Goal: Task Accomplishment & Management: Complete application form

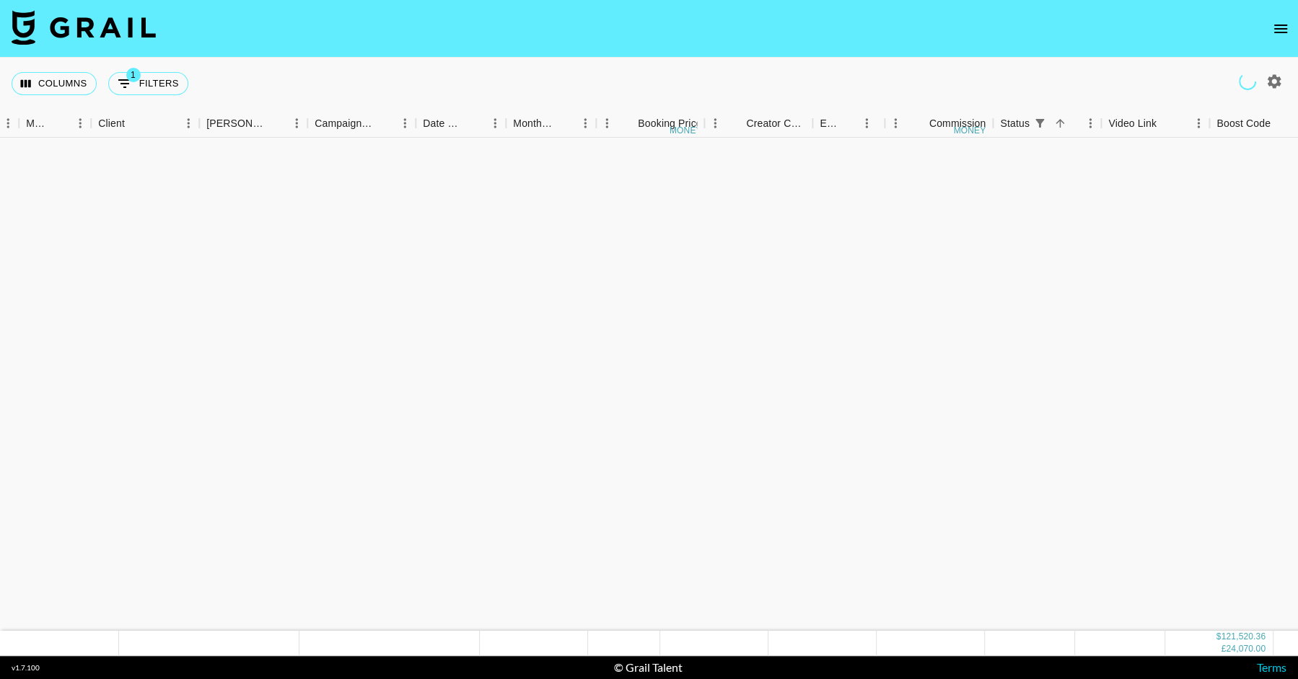
scroll to position [2155, 568]
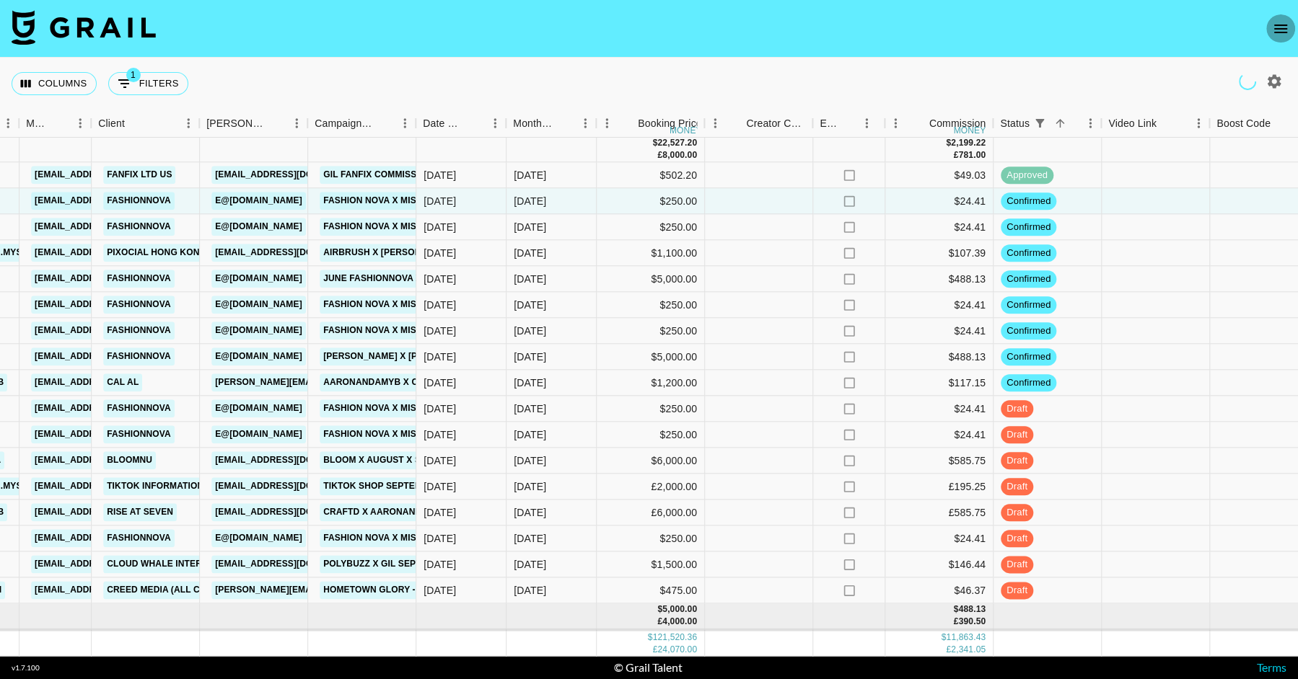
click at [1284, 27] on icon "open drawer" at bounding box center [1280, 28] width 17 height 17
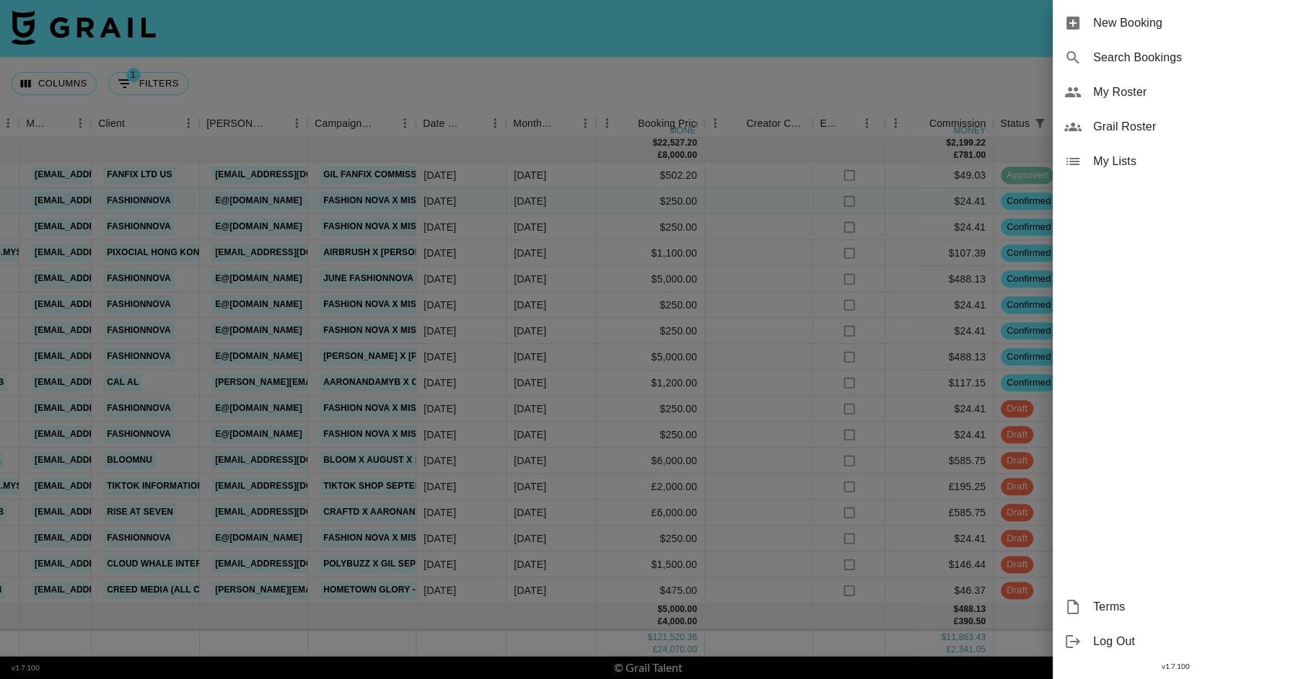
click at [1145, 12] on div "New Booking" at bounding box center [1174, 23] width 245 height 35
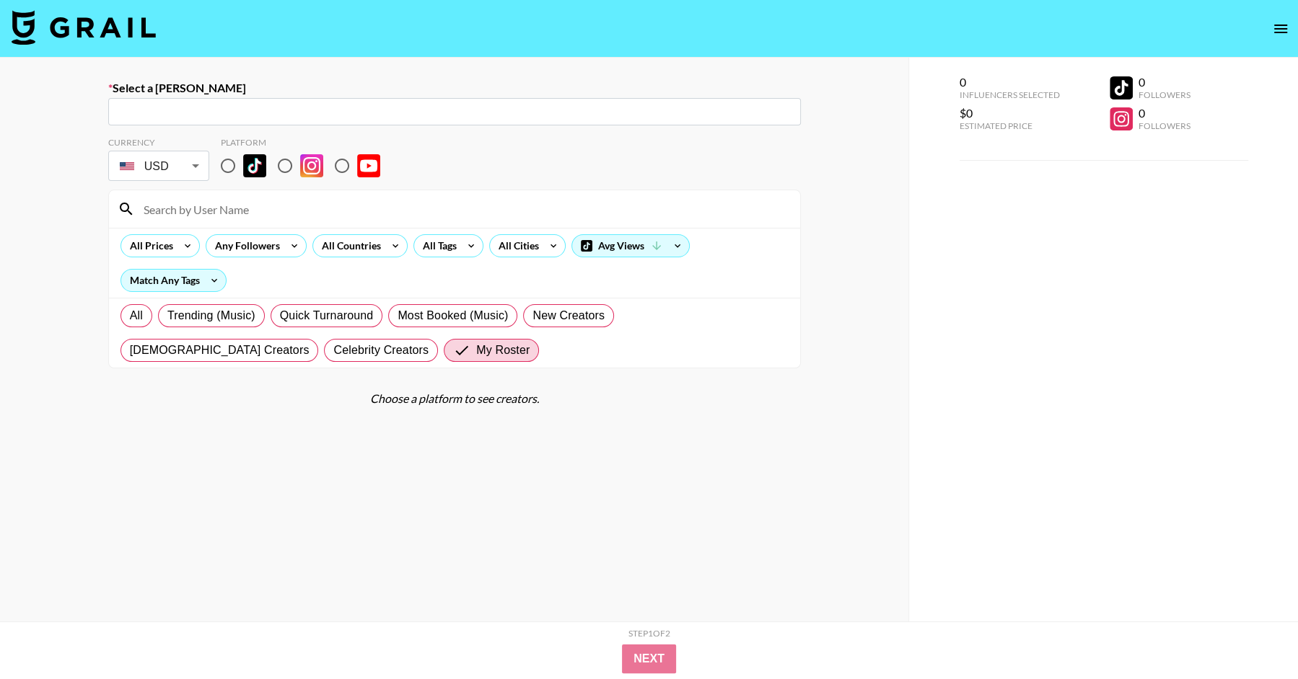
click at [237, 116] on input "text" at bounding box center [454, 112] width 675 height 17
paste input "[PERSON_NAME][EMAIL_ADDRESS][PERSON_NAME][DOMAIN_NAME]"
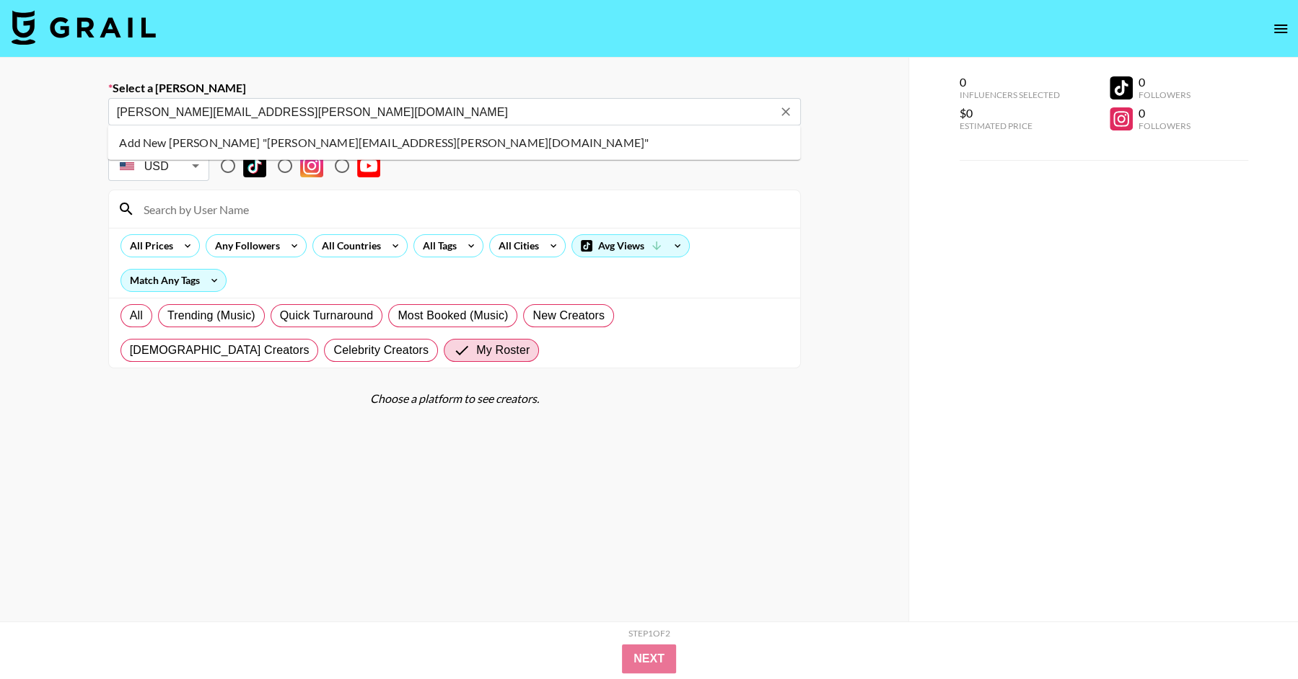
click at [233, 138] on li "Add New [PERSON_NAME] "[PERSON_NAME][EMAIL_ADDRESS][PERSON_NAME][DOMAIN_NAME]"" at bounding box center [453, 142] width 692 height 23
type input "Add New [PERSON_NAME] "[PERSON_NAME][EMAIL_ADDRESS][PERSON_NAME][DOMAIN_NAME]""
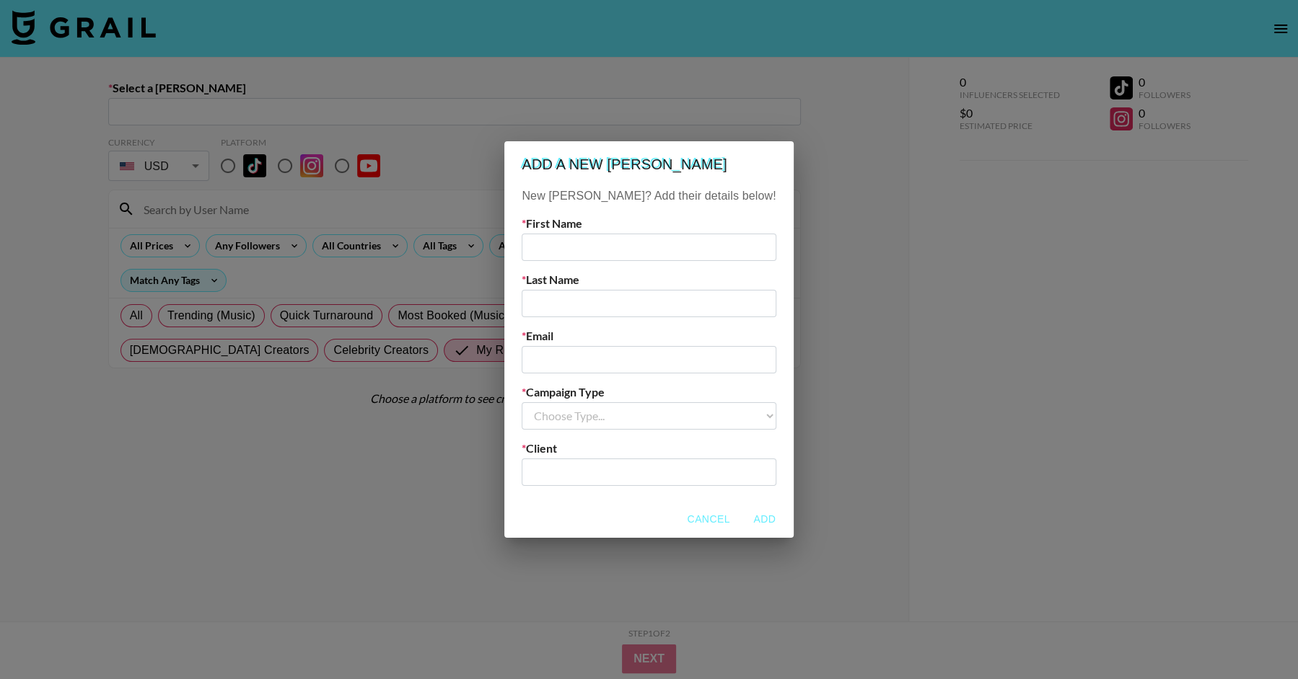
click at [572, 242] on input "text" at bounding box center [649, 247] width 254 height 27
type input "[PERSON_NAME]"
click at [576, 294] on input "text" at bounding box center [649, 303] width 254 height 27
type input "Reifenstein"
click at [619, 353] on input "email" at bounding box center [649, 359] width 254 height 27
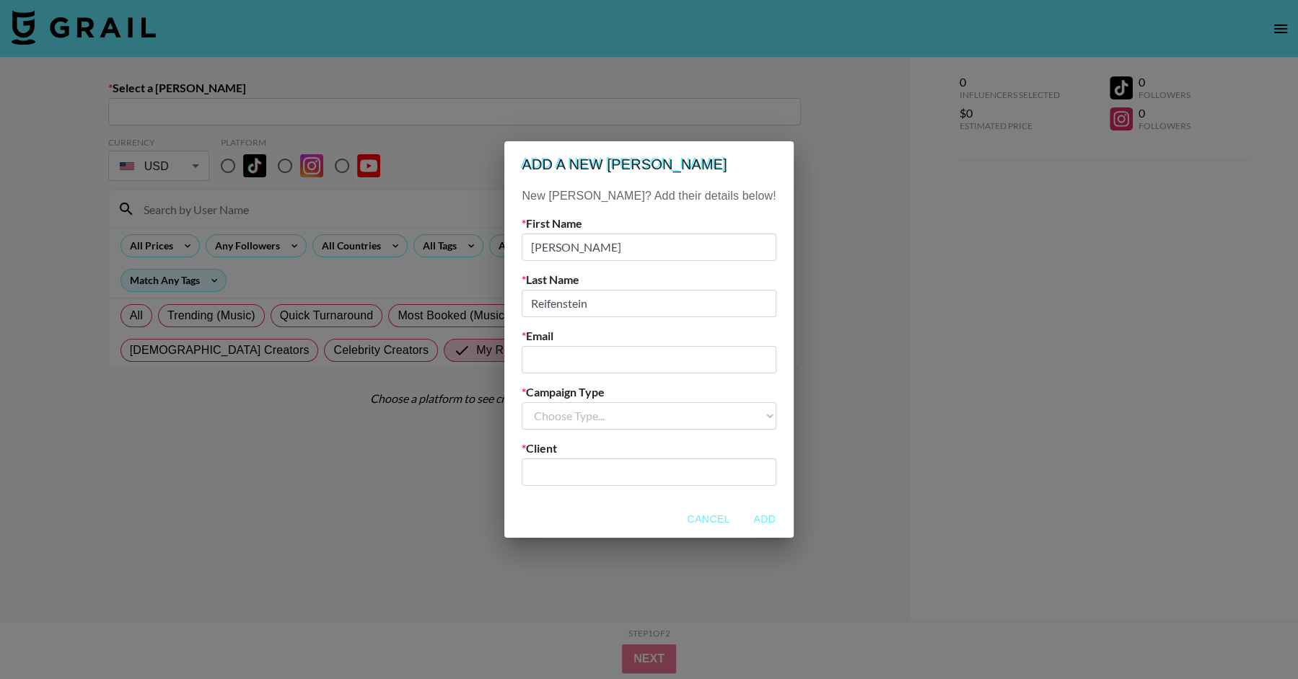
paste input "[PERSON_NAME][EMAIL_ADDRESS][PERSON_NAME][DOMAIN_NAME]"
type input "[PERSON_NAME][EMAIL_ADDRESS][PERSON_NAME][DOMAIN_NAME]"
click at [610, 419] on select "Choose Type... Song Promos Brand Promos" at bounding box center [649, 415] width 254 height 27
select select "Song"
click at [551, 402] on select "Choose Type... Song Promos Brand Promos" at bounding box center [649, 415] width 254 height 27
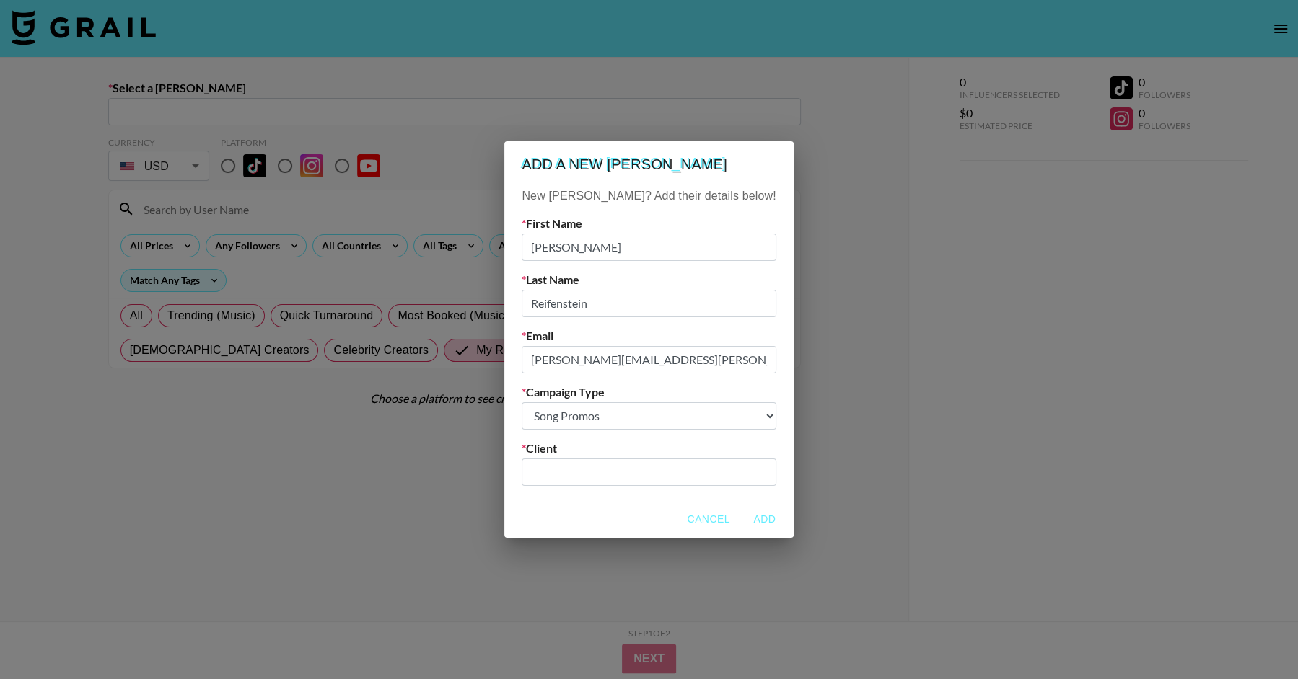
click at [594, 478] on input "text" at bounding box center [648, 472] width 237 height 17
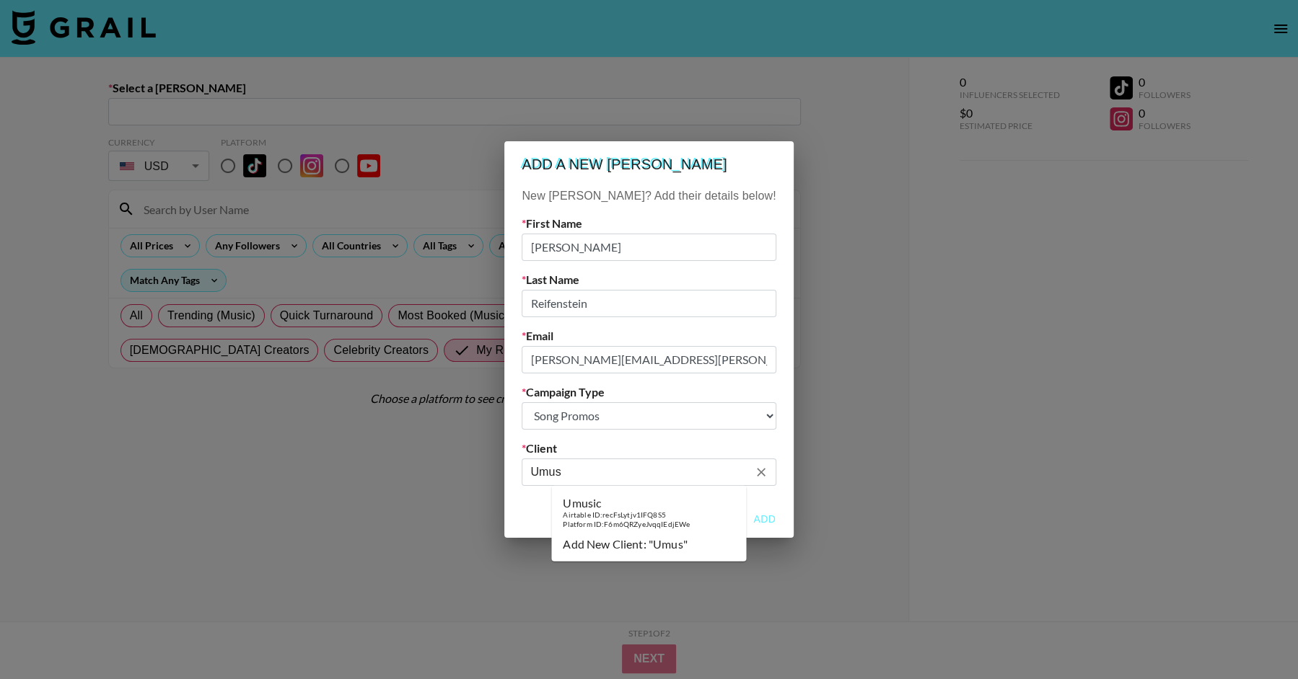
click at [617, 513] on div "Airtable ID: recFsLytjv1IFQ8S5" at bounding box center [626, 515] width 127 height 9
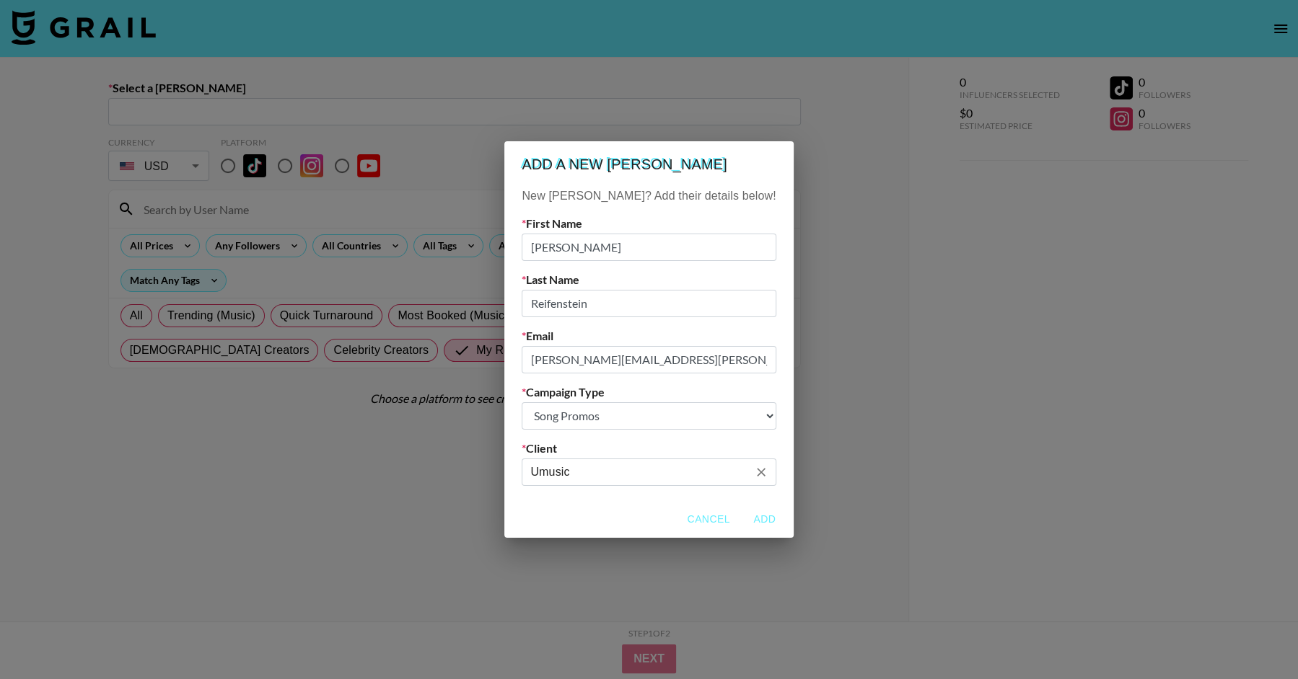
click at [555, 506] on div "Cancel Add" at bounding box center [648, 520] width 289 height 38
click at [631, 462] on div "Umusic ​" at bounding box center [649, 472] width 254 height 27
click at [634, 475] on input "Umusic" at bounding box center [638, 472] width 217 height 17
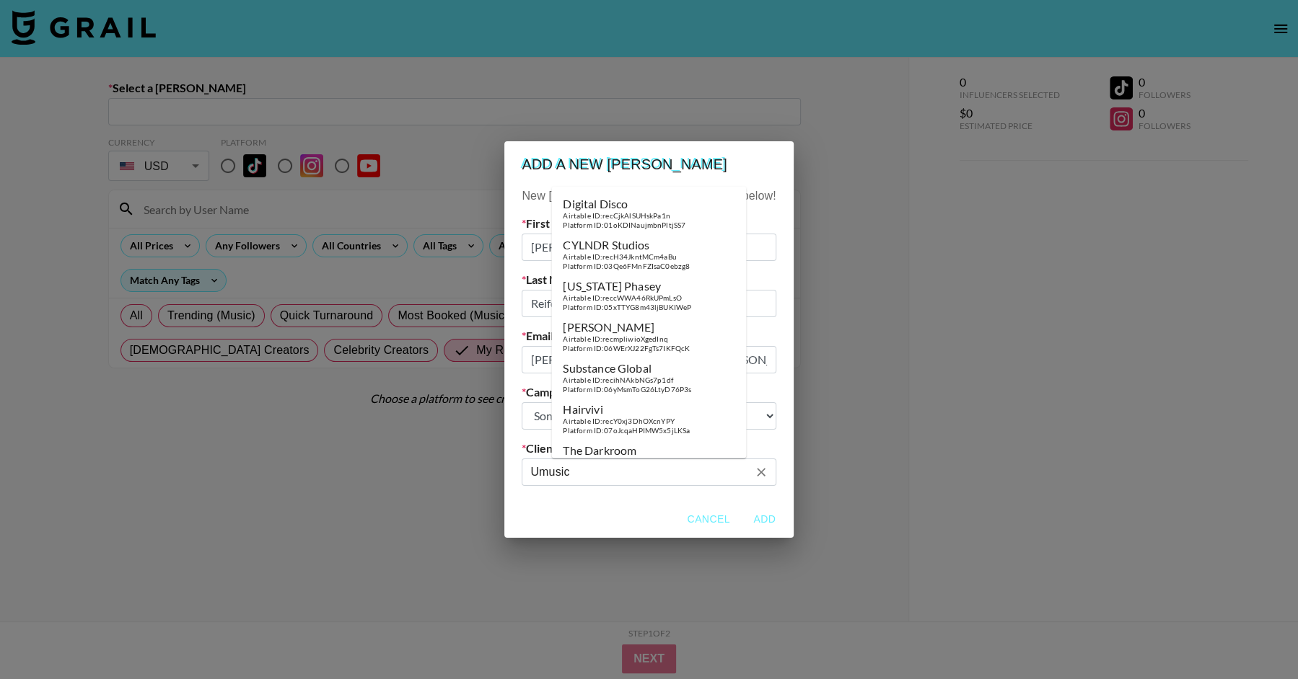
click at [593, 470] on input "Umusic" at bounding box center [638, 472] width 217 height 17
click at [610, 474] on input "Umusic" at bounding box center [638, 472] width 217 height 17
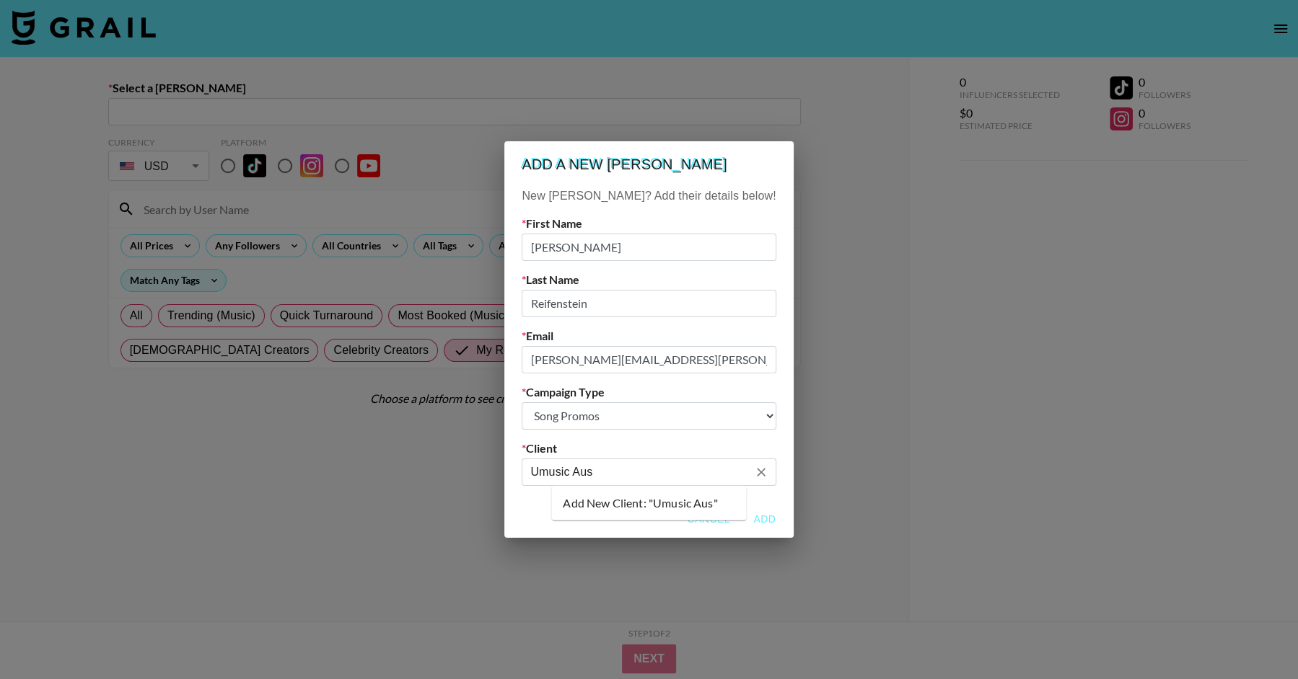
click at [607, 506] on li "Add New Client: "Umusic Aus"" at bounding box center [648, 503] width 195 height 23
click at [552, 502] on div "Cancel Add" at bounding box center [648, 520] width 289 height 38
click at [636, 477] on input "Umusic Aus" at bounding box center [638, 472] width 217 height 17
click at [628, 475] on input "Umusic Aus" at bounding box center [638, 472] width 217 height 17
click at [622, 475] on input "Umusic Aus" at bounding box center [638, 472] width 217 height 17
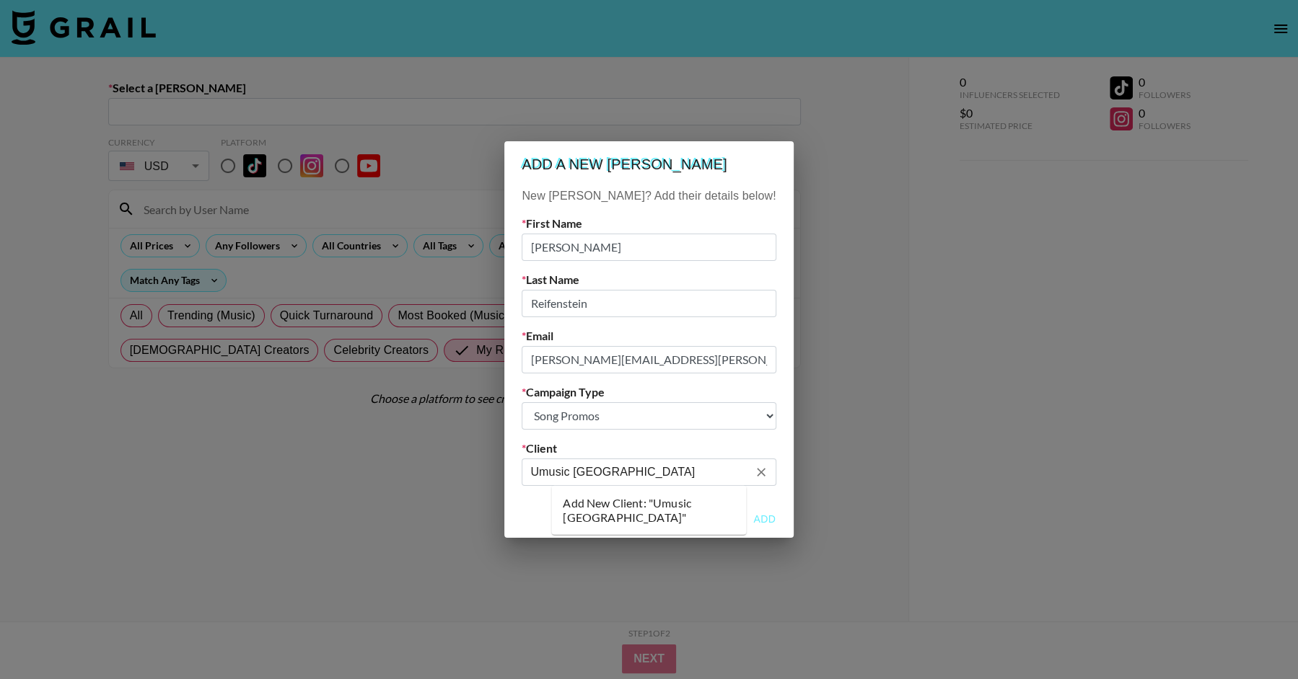
click at [628, 523] on li "Add New Client: "Umusic [GEOGRAPHIC_DATA]"" at bounding box center [648, 511] width 195 height 38
type input "Umusic [GEOGRAPHIC_DATA]"
click at [742, 519] on button "Add" at bounding box center [765, 519] width 46 height 27
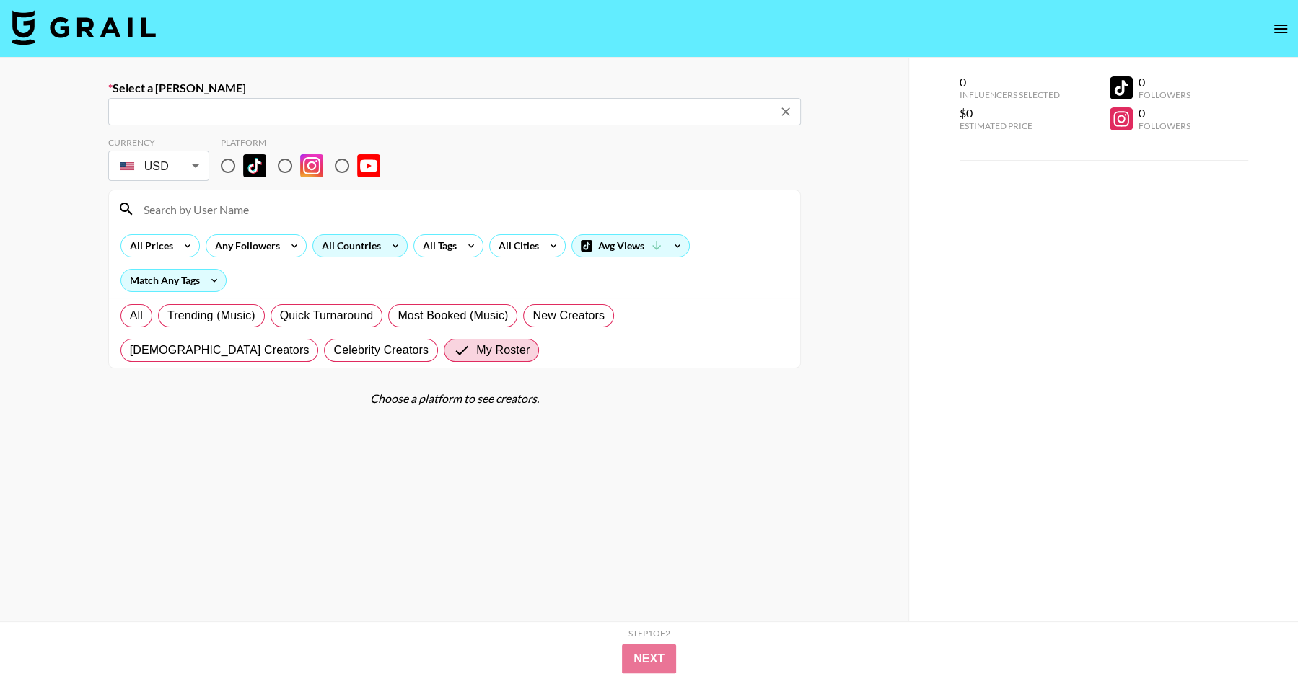
type input "[PERSON_NAME][EMAIL_ADDRESS][PERSON_NAME][DOMAIN_NAME]: [PERSON_NAME] -- Umusic…"
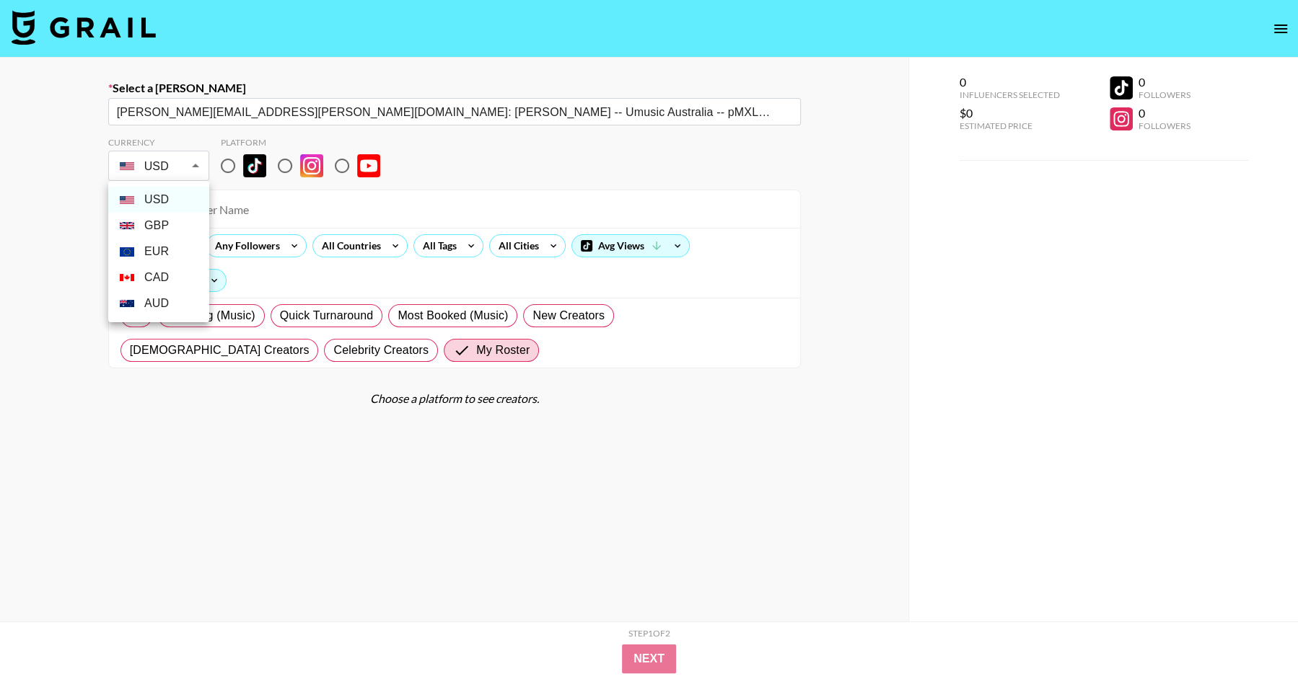
click at [194, 172] on body "Select a Booker [EMAIL_ADDRESS][PERSON_NAME][DOMAIN_NAME]: [PERSON_NAME] -- Umu…" at bounding box center [649, 391] width 1298 height 782
click at [167, 226] on li "GBP" at bounding box center [158, 226] width 101 height 26
type input "GBP"
click at [201, 210] on input at bounding box center [463, 209] width 656 height 23
type input "liamm"
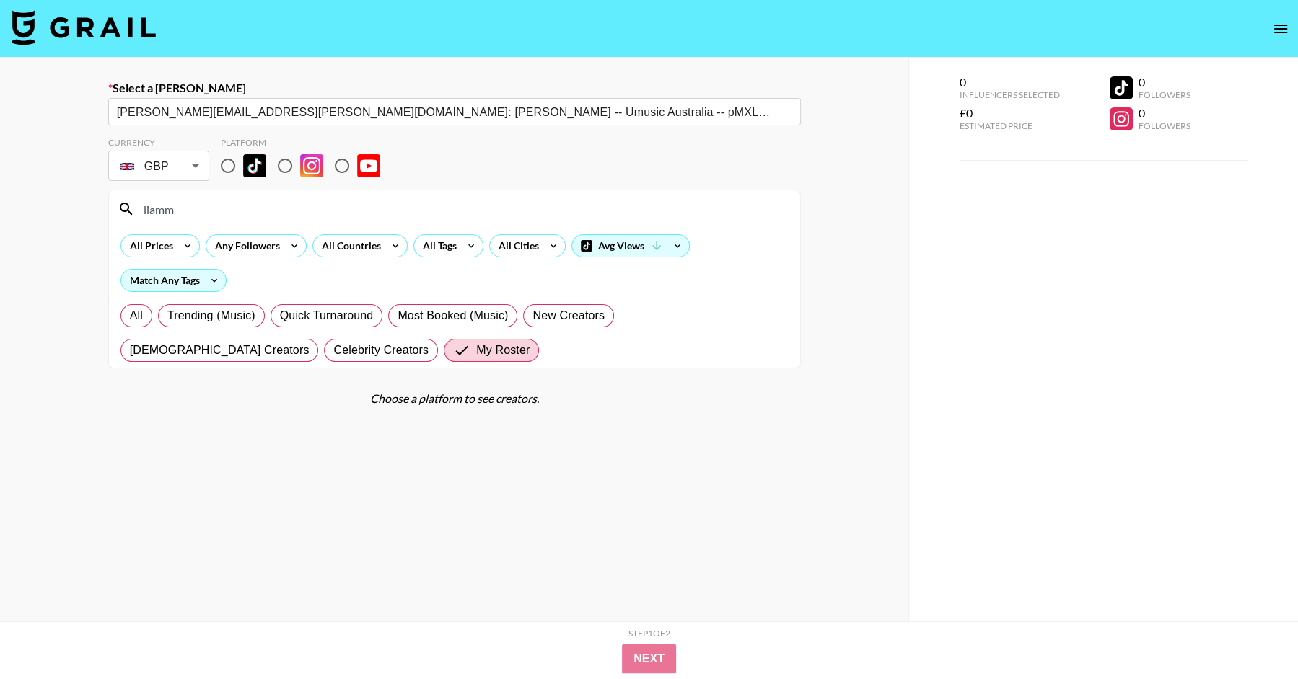
click at [228, 164] on input "radio" at bounding box center [228, 166] width 30 height 30
radio input "true"
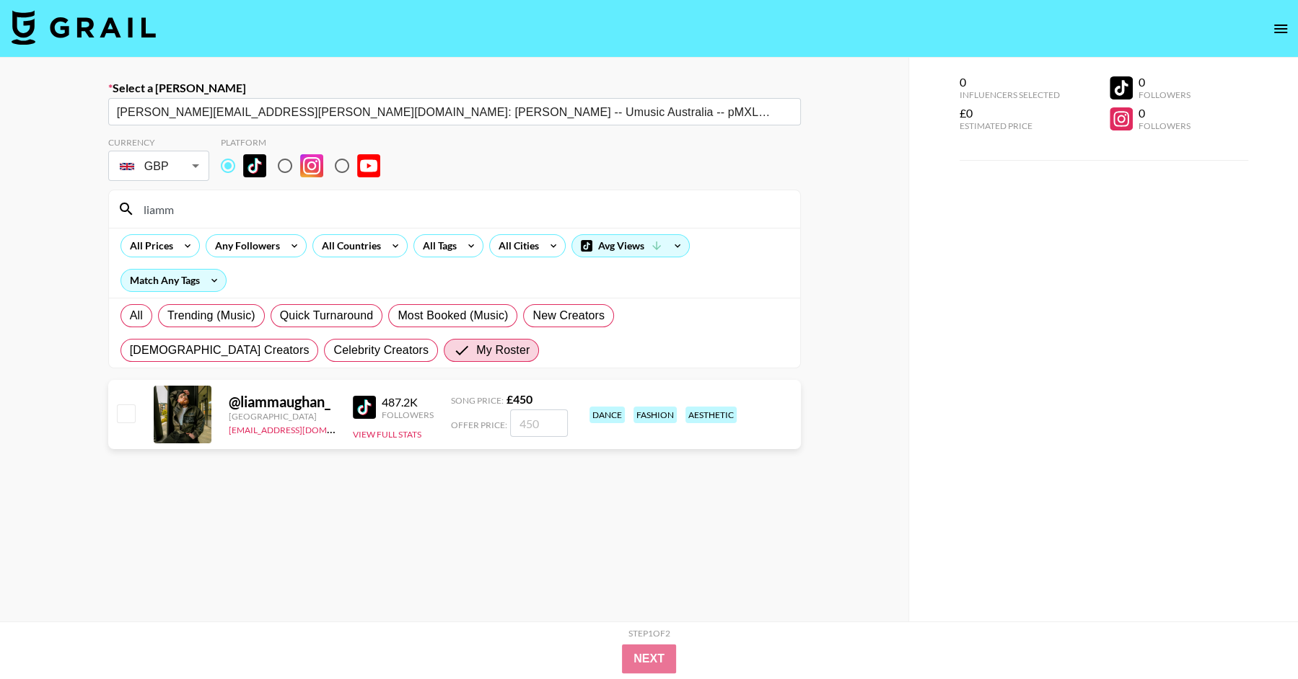
click at [205, 224] on div "liamm" at bounding box center [454, 209] width 691 height 38
click at [551, 419] on input "number" at bounding box center [539, 423] width 58 height 27
type input "7"
checkbox input "true"
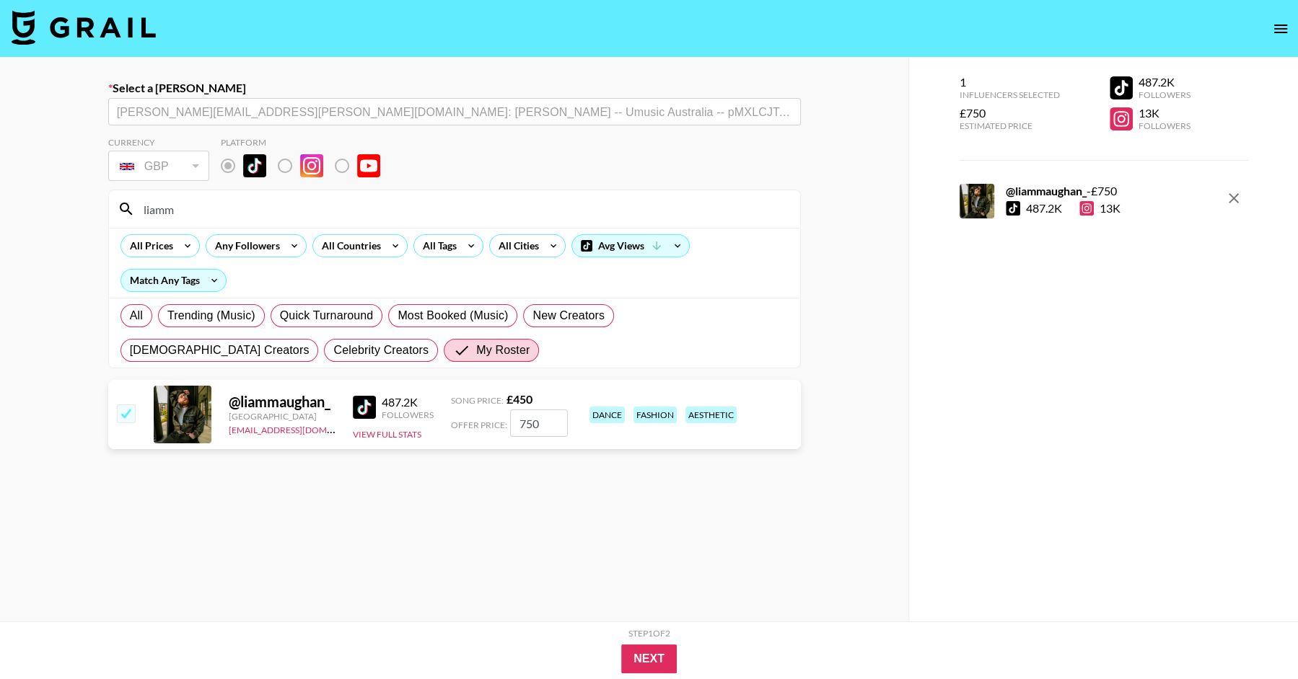
type input "750"
click at [573, 487] on section "Currency GBP GBP ​ Platform liamm All Prices Any Followers All Countries All Ta…" at bounding box center [454, 408] width 692 height 564
click at [669, 671] on button "Next" at bounding box center [649, 659] width 56 height 29
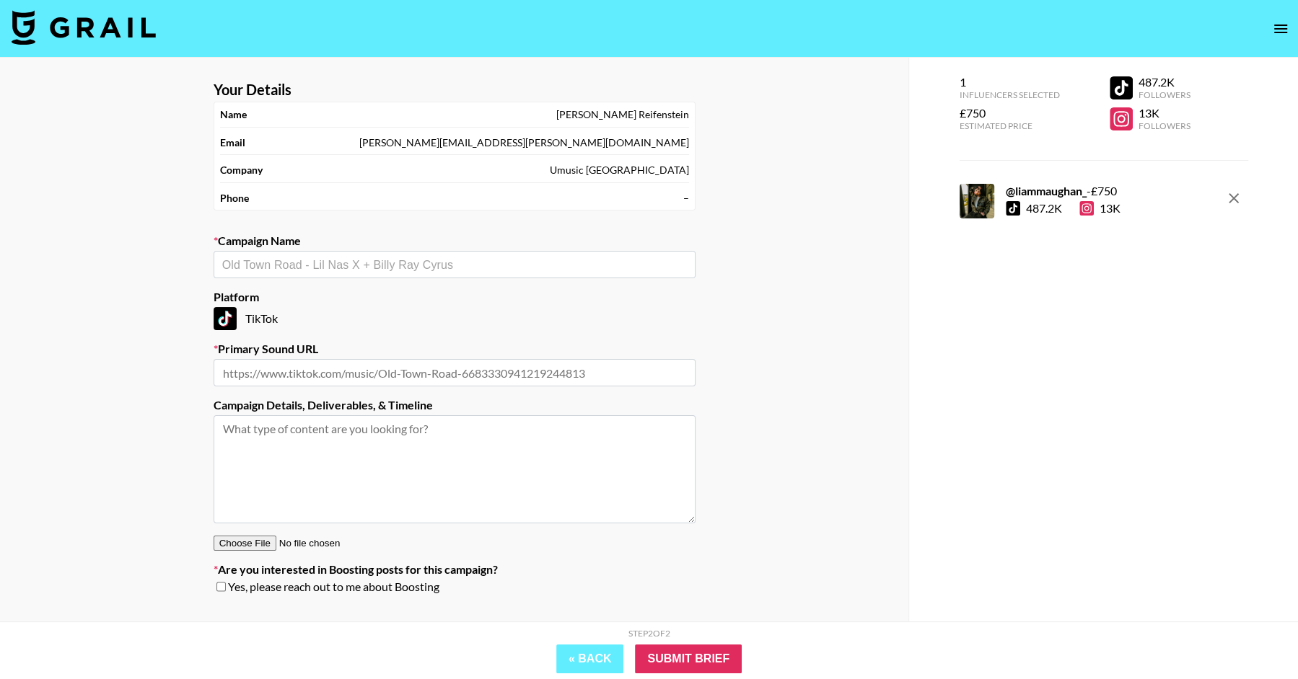
click at [355, 275] on div "​" at bounding box center [455, 264] width 482 height 27
click at [409, 268] on input "text" at bounding box center [454, 265] width 465 height 17
paste input "Universal Music Australia [STREET_ADDRESS][PERSON_NAME], 2011"
type input "Universal Music Australia [STREET_ADDRESS][PERSON_NAME], 2011"
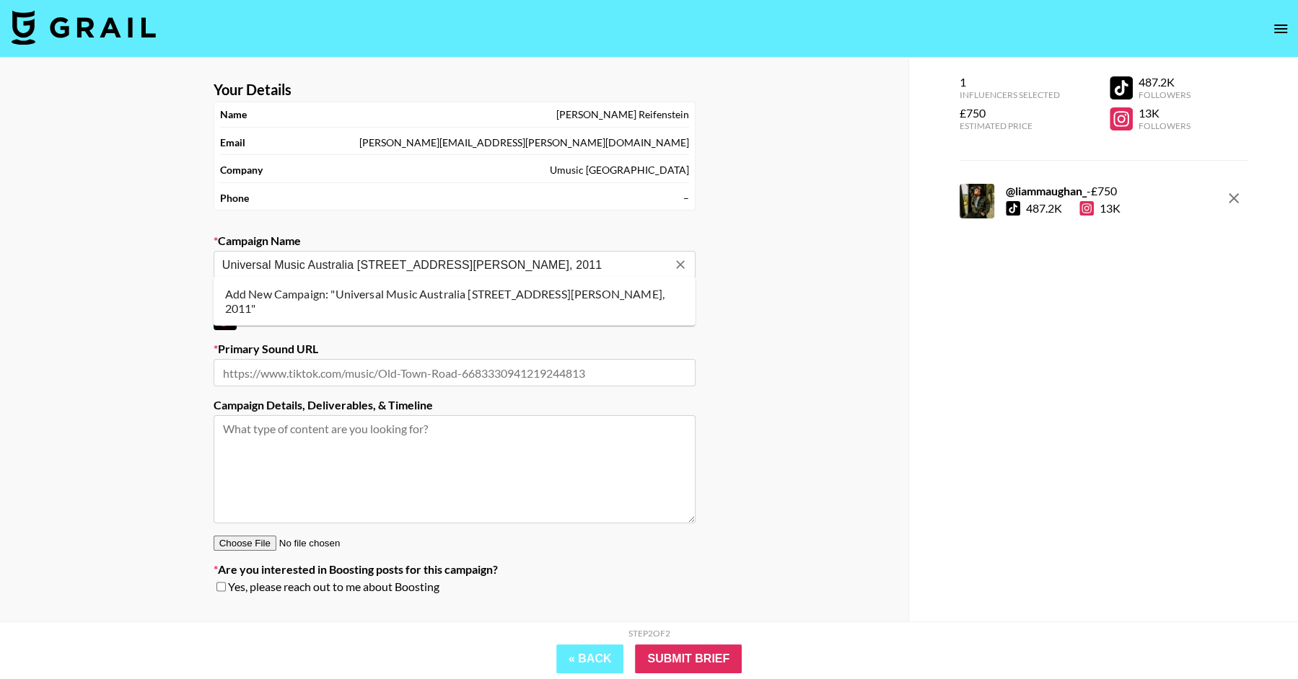
drag, startPoint x: 585, startPoint y: 266, endPoint x: 188, endPoint y: 265, distance: 397.4
click at [188, 265] on div "Your Details Name [PERSON_NAME] Email [PERSON_NAME][EMAIL_ADDRESS][PERSON_NAME]…" at bounding box center [454, 369] width 908 height 622
type input "Big Noter"
click at [351, 301] on li "Add New Campaign: "Big Noter 'Talk Straight'"" at bounding box center [455, 294] width 482 height 23
type input "Big Noter 'Talk Straight'"
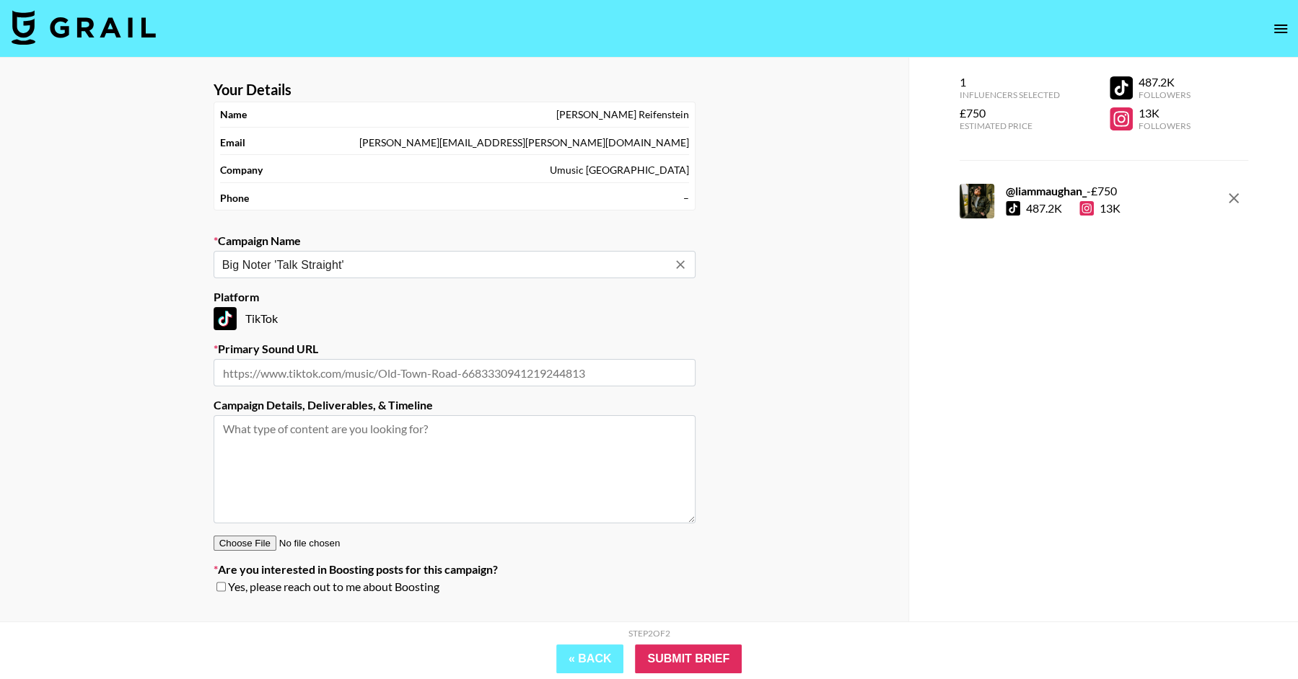
click at [351, 361] on input "text" at bounding box center [455, 372] width 482 height 27
paste input "Universal Music Australia [STREET_ADDRESS][PERSON_NAME], 2011"
type input "Universal Music Australia [STREET_ADDRESS][PERSON_NAME], 2011"
drag, startPoint x: 599, startPoint y: 373, endPoint x: 147, endPoint y: 372, distance: 452.3
click at [147, 372] on div "Your Details Name [PERSON_NAME] Email [PERSON_NAME][EMAIL_ADDRESS][PERSON_NAME]…" at bounding box center [454, 369] width 908 height 622
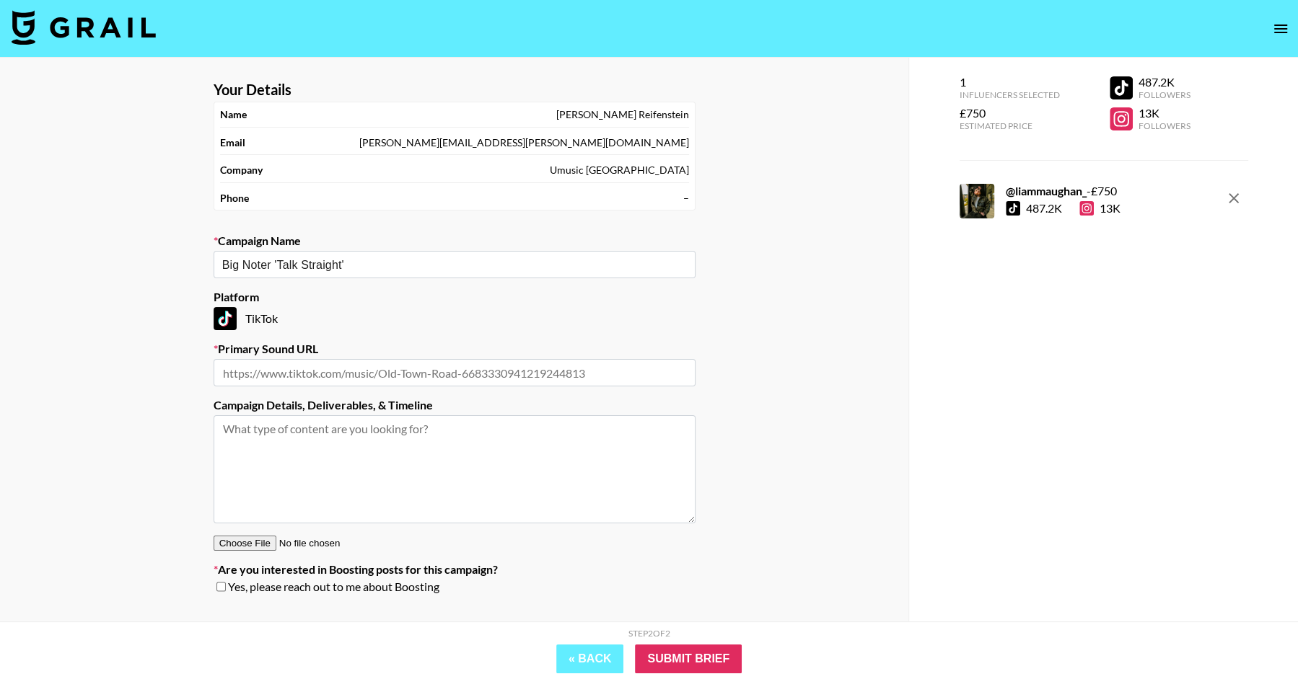
paste input "[URL][DOMAIN_NAME]"
type input "[URL][DOMAIN_NAME]"
click at [42, 327] on div "Your Details Name [PERSON_NAME] Email [PERSON_NAME][EMAIL_ADDRESS][PERSON_NAME]…" at bounding box center [454, 369] width 908 height 622
click at [710, 660] on input "Submit Brief" at bounding box center [688, 659] width 107 height 29
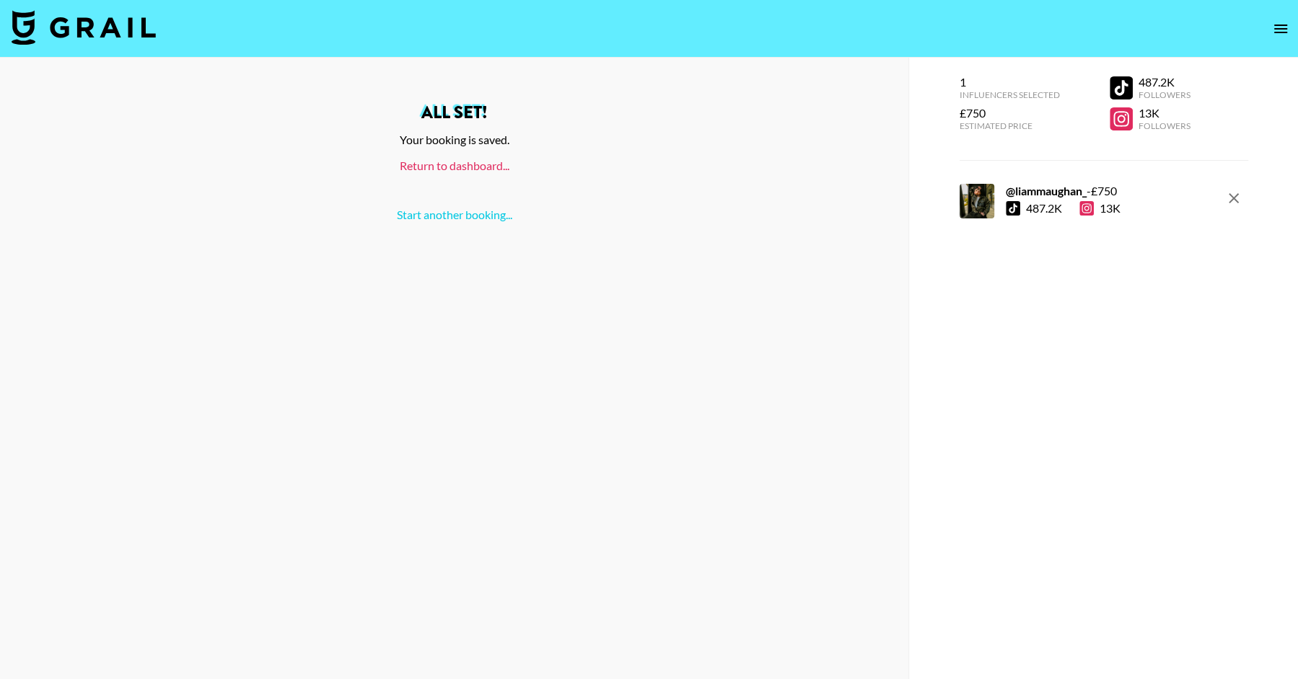
click at [458, 159] on link "Return to dashboard..." at bounding box center [455, 166] width 110 height 14
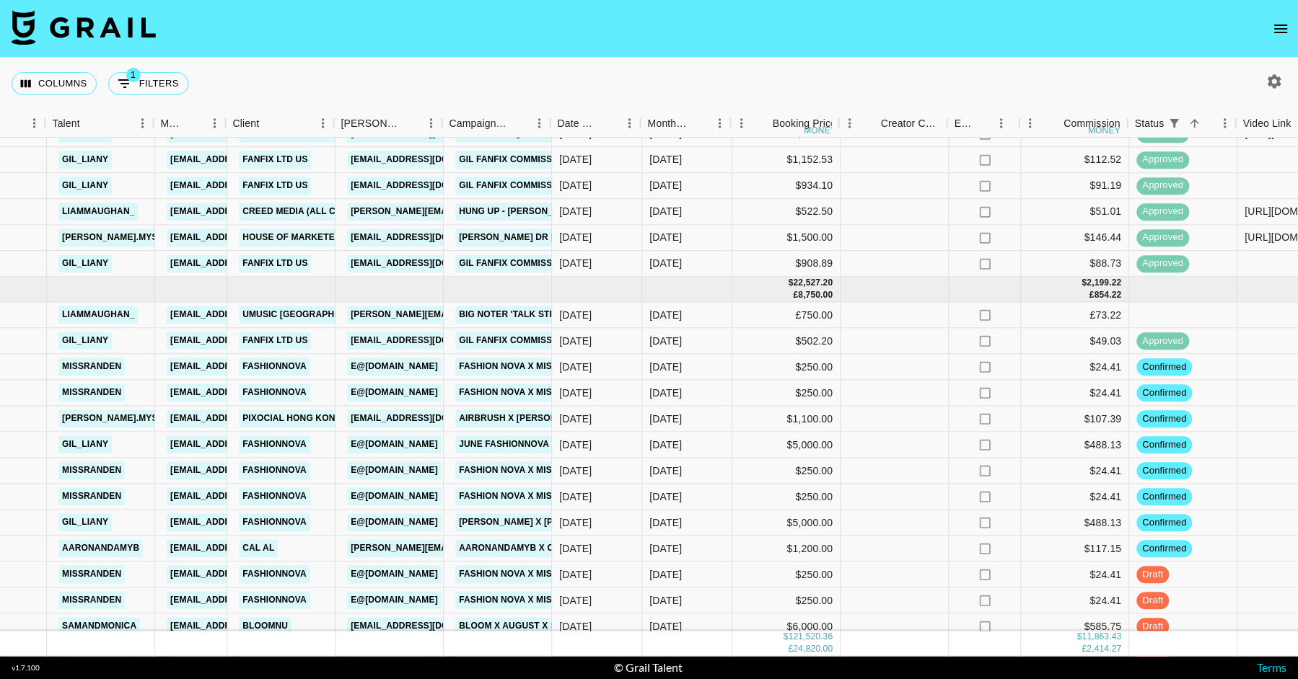
scroll to position [2015, 442]
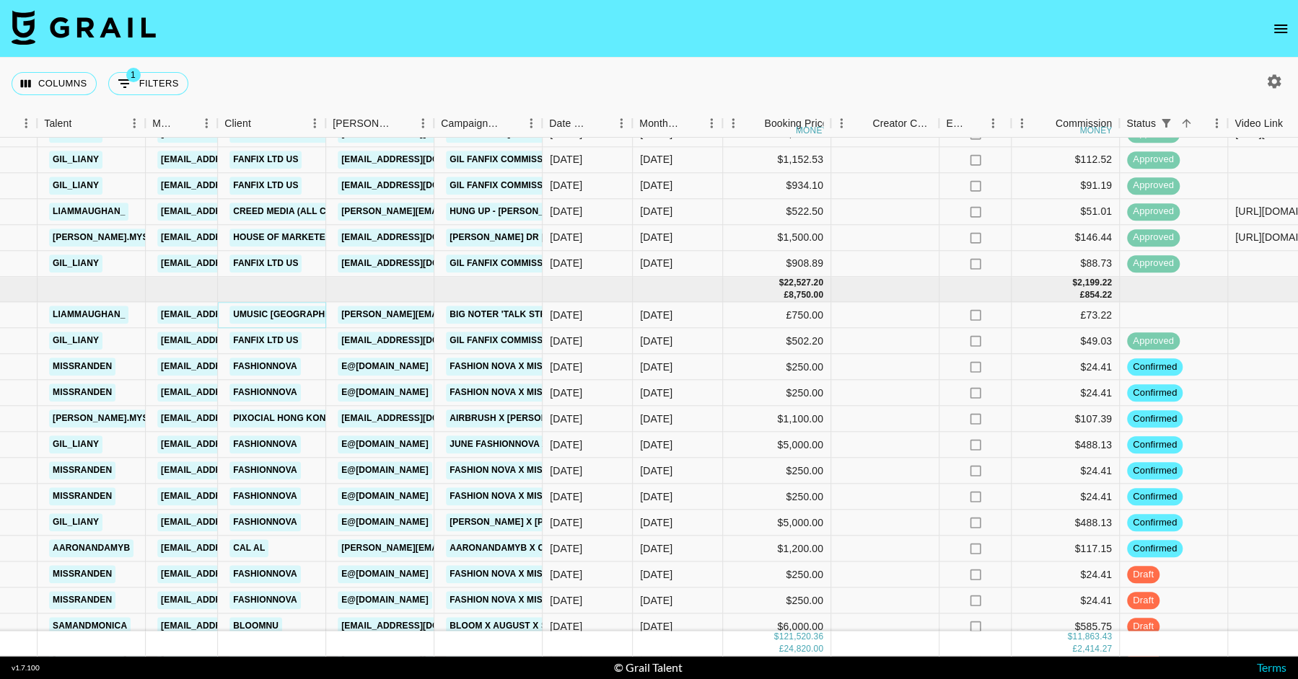
click at [279, 314] on link "Umusic [GEOGRAPHIC_DATA]" at bounding box center [298, 315] width 139 height 18
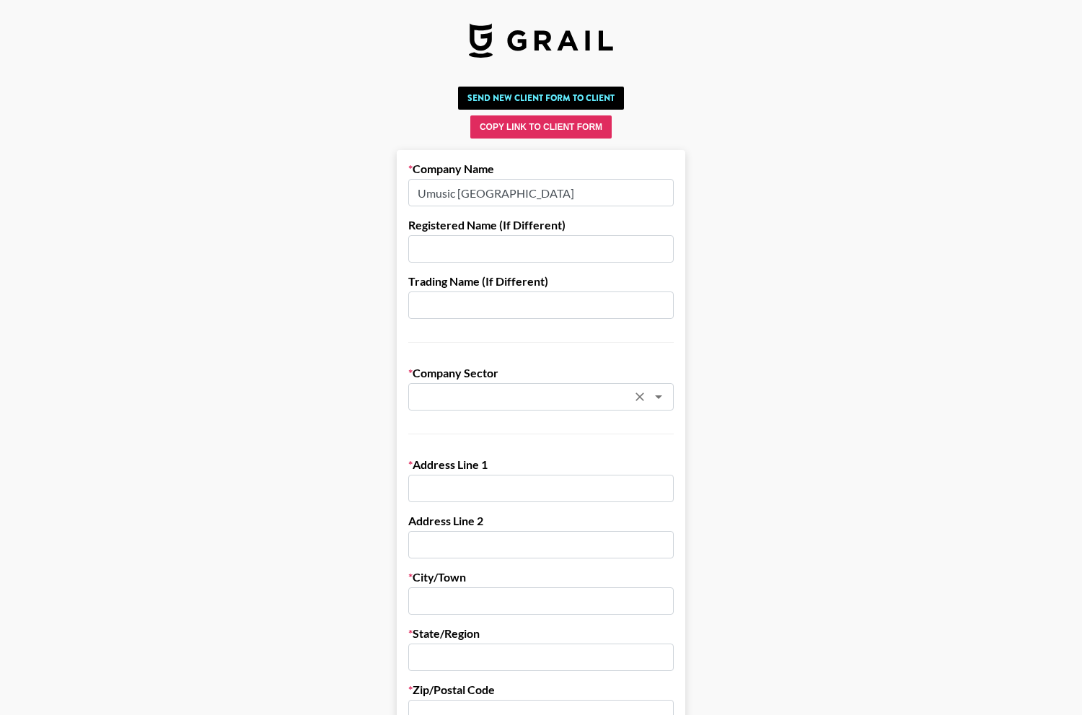
click at [452, 389] on input "text" at bounding box center [522, 397] width 210 height 17
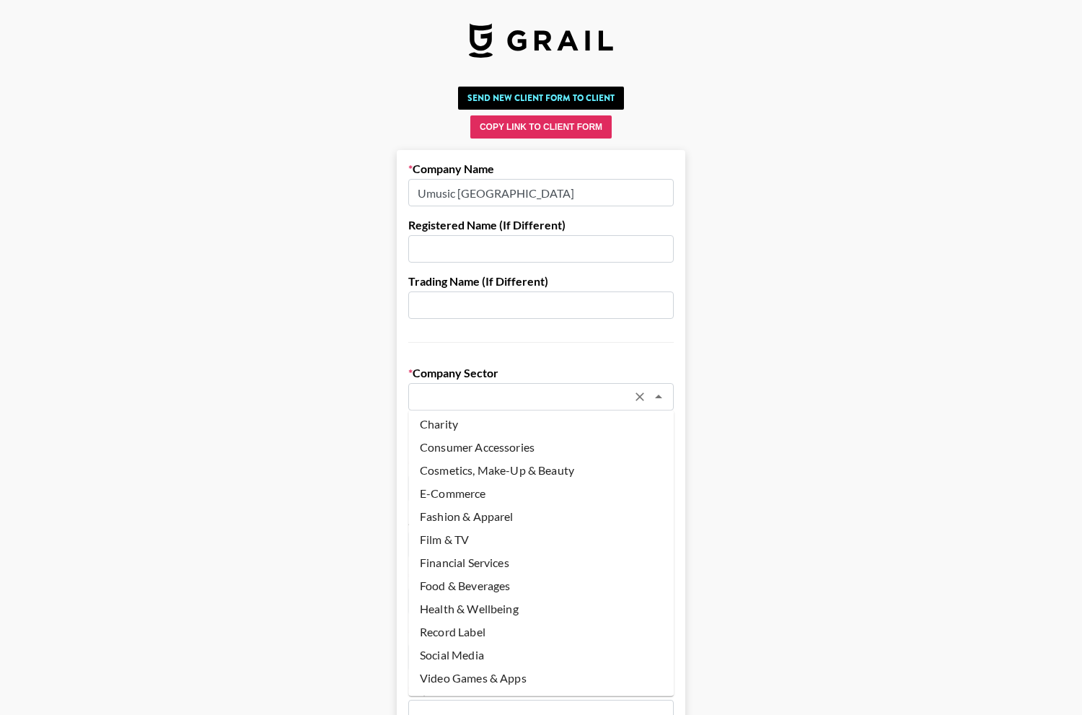
scroll to position [48, 0]
click at [485, 612] on li "Record Label" at bounding box center [540, 610] width 265 height 23
type input "Record Label"
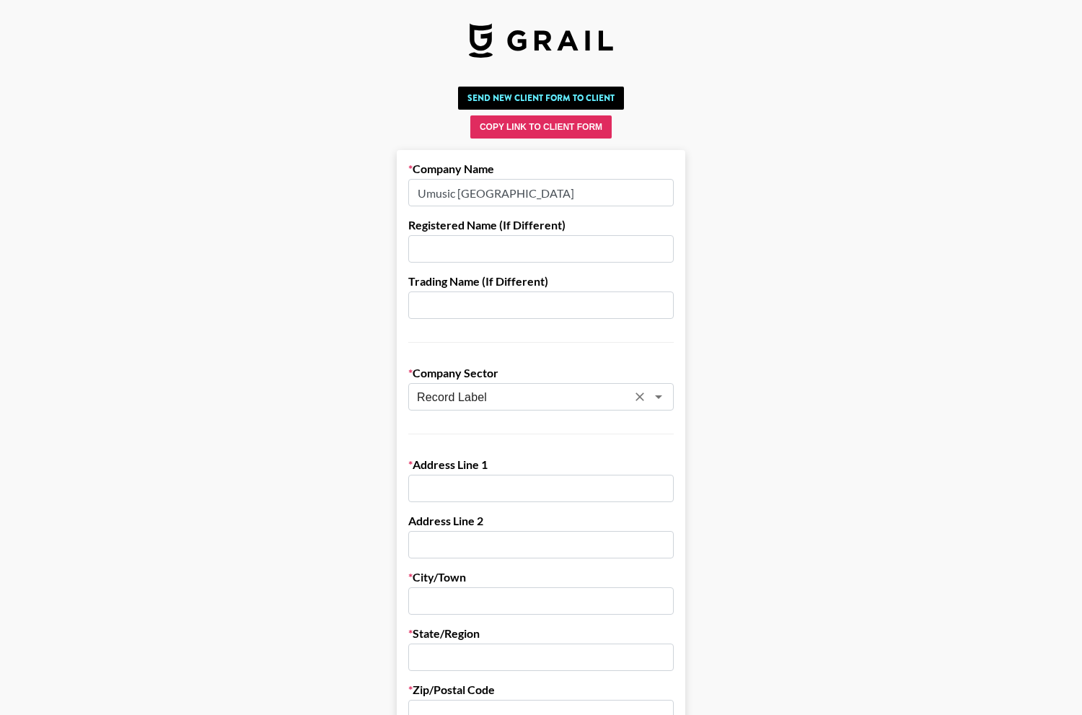
click at [457, 499] on input "text" at bounding box center [540, 488] width 265 height 27
paste input "Universal Music Australia [STREET_ADDRESS][PERSON_NAME], 2011"
drag, startPoint x: 669, startPoint y: 487, endPoint x: 641, endPoint y: 486, distance: 28.1
click at [641, 486] on input "Universal Music Australia [STREET_ADDRESS][PERSON_NAME], 2011" at bounding box center [540, 488] width 265 height 27
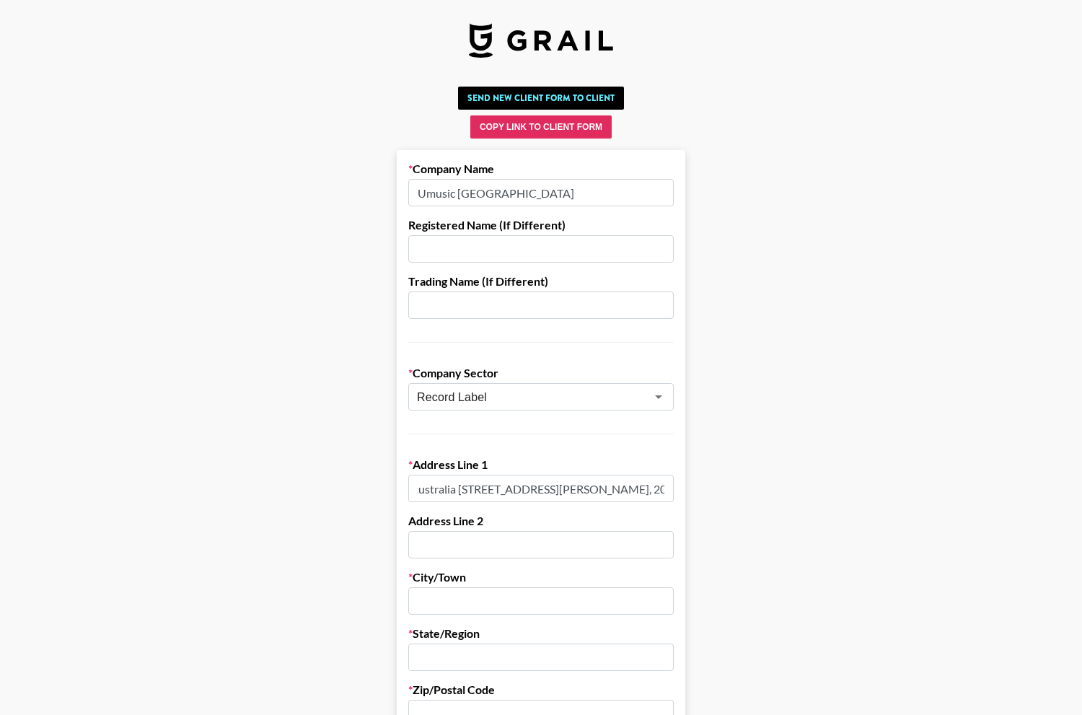
click at [641, 486] on input "Universal Music Australia [STREET_ADDRESS][PERSON_NAME], 2011" at bounding box center [540, 488] width 265 height 27
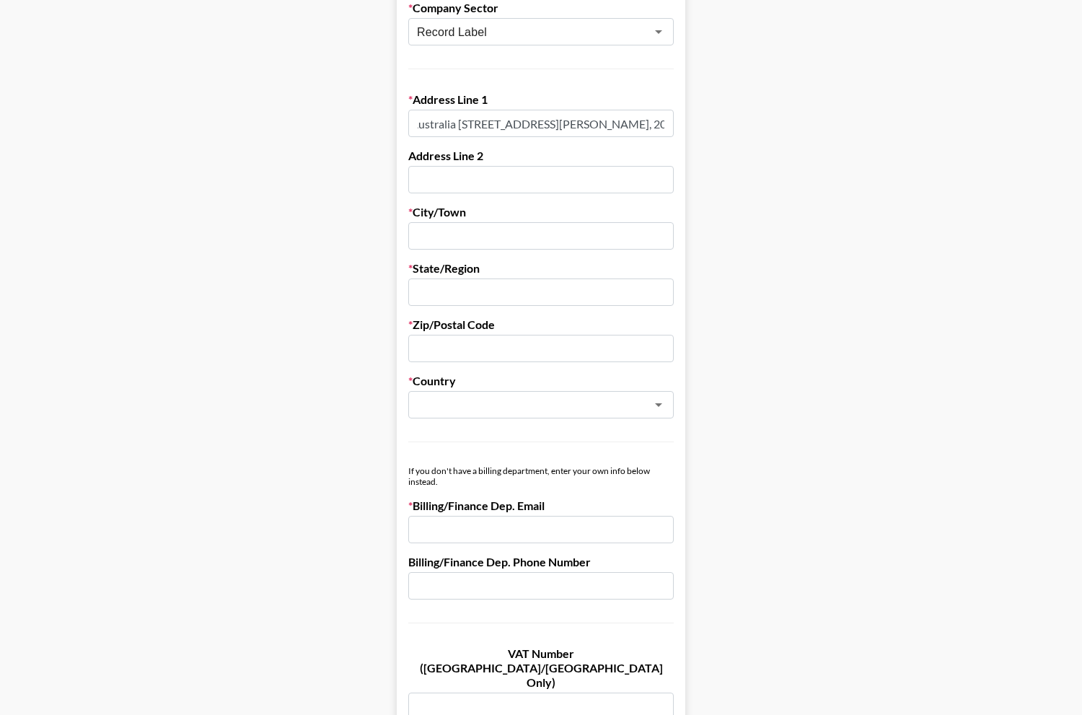
scroll to position [369, 0]
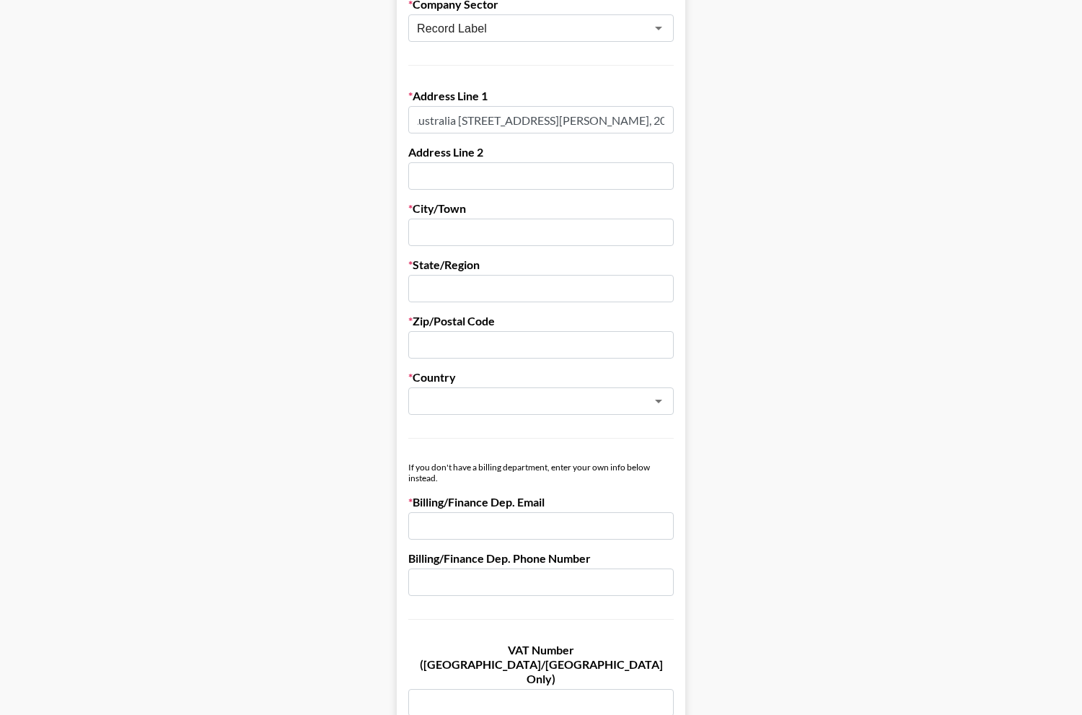
type input "Universal Music Australia [STREET_ADDRESS][PERSON_NAME], 2011"
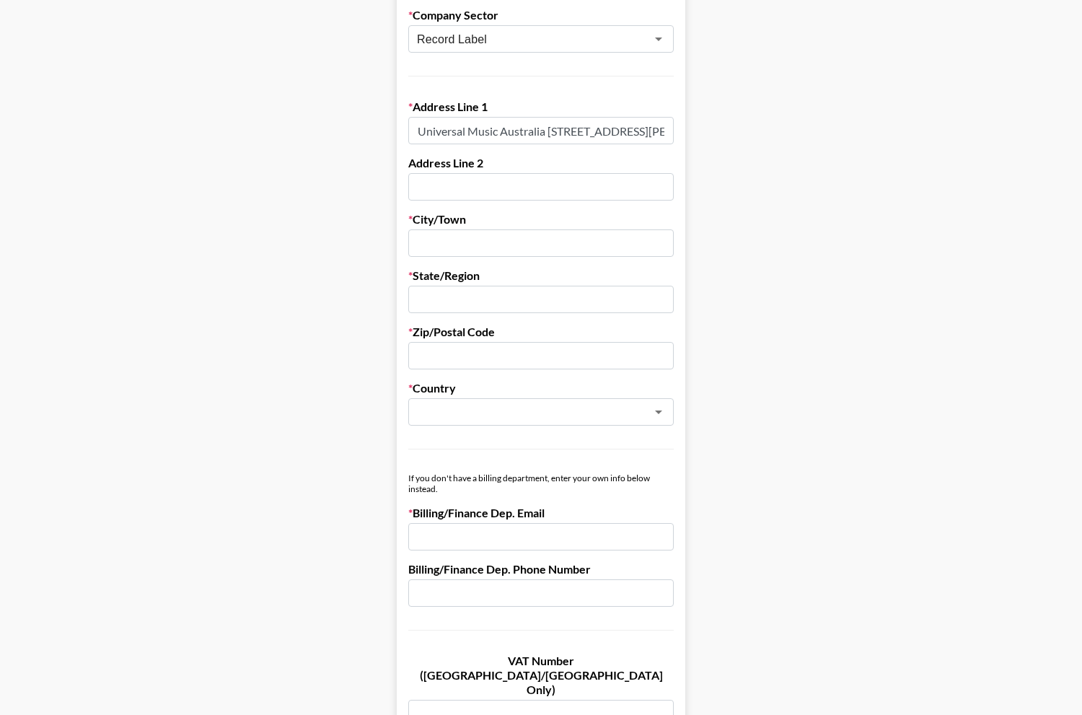
scroll to position [357, 0]
click at [475, 354] on input "text" at bounding box center [540, 356] width 265 height 27
paste input "2011"
type input "2011"
click at [454, 300] on input "text" at bounding box center [540, 299] width 265 height 27
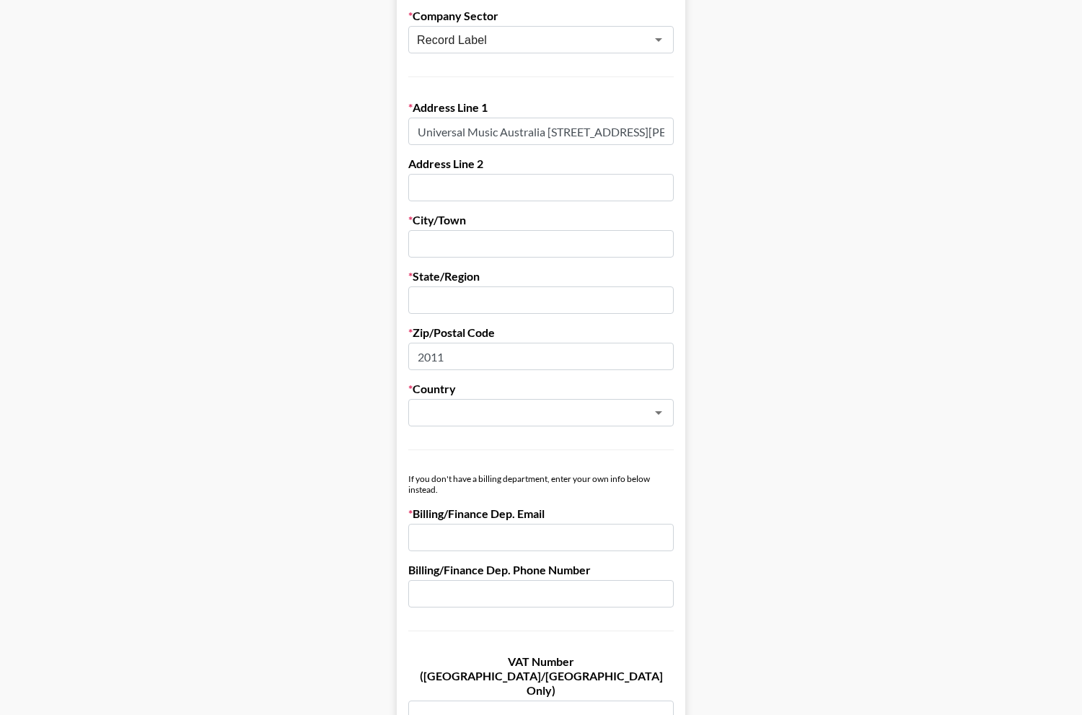
click at [657, 136] on input "Universal Music Australia [STREET_ADDRESS][PERSON_NAME], 2011" at bounding box center [540, 131] width 265 height 27
drag, startPoint x: 648, startPoint y: 132, endPoint x: 632, endPoint y: 133, distance: 16.7
click at [632, 133] on input "Universal Music Australia [STREET_ADDRESS][PERSON_NAME], 2011" at bounding box center [540, 131] width 265 height 27
click at [558, 133] on input "Universal Music Australia [STREET_ADDRESS][PERSON_NAME], 2011" at bounding box center [540, 131] width 265 height 27
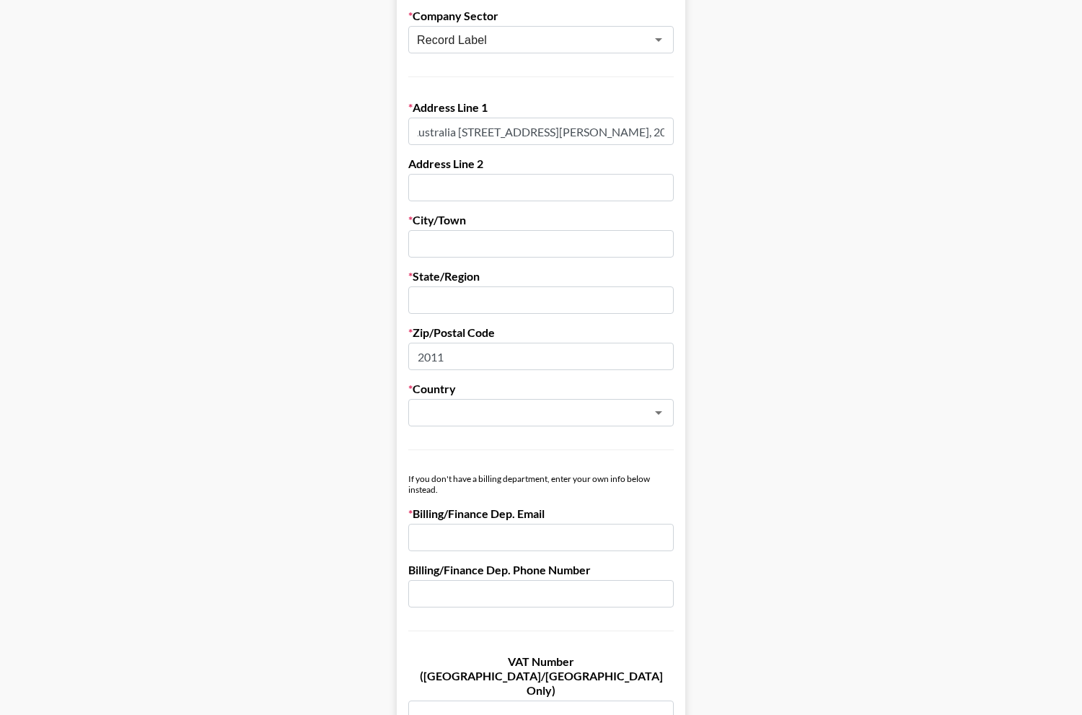
drag, startPoint x: 558, startPoint y: 131, endPoint x: 721, endPoint y: 129, distance: 163.7
click at [721, 129] on main "Send New Client Form to Client Copy Link to Client Form Company Name Umusic Aus…" at bounding box center [541, 467] width 1059 height 1486
type input "Universal Music Australia 150 William Street,"
click at [417, 303] on input "text" at bounding box center [540, 299] width 265 height 27
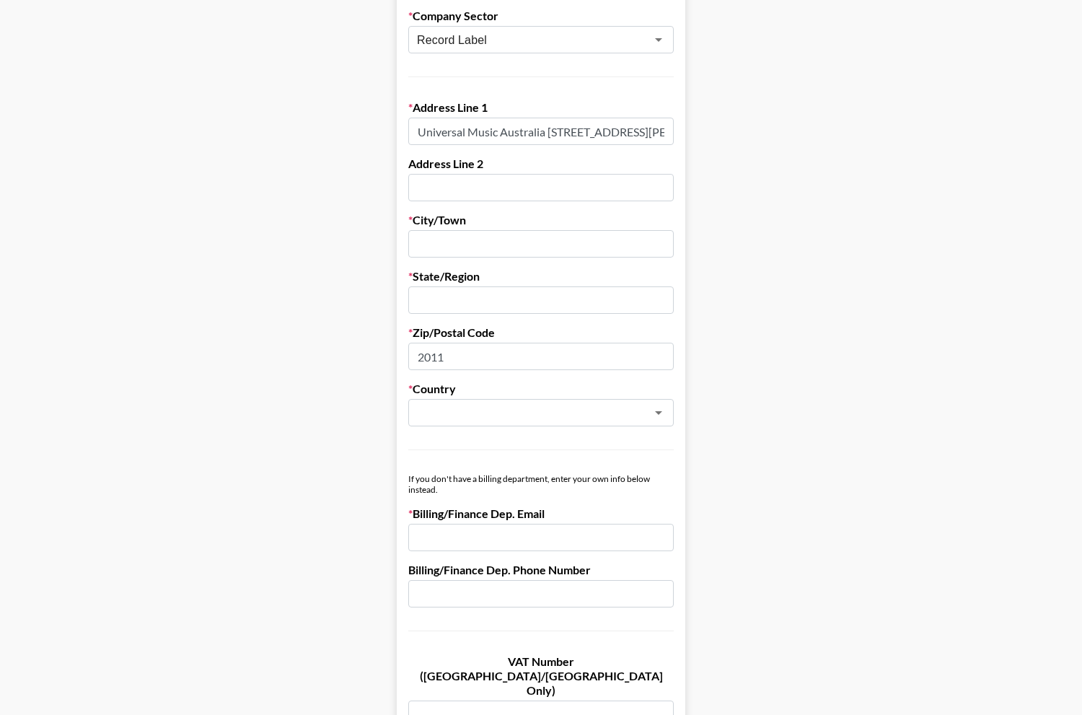
paste input "Wooloomolloo"
type input "Wooloomolloo"
click at [658, 134] on input "Universal Music Australia 150 William Street," at bounding box center [540, 131] width 265 height 27
drag, startPoint x: 663, startPoint y: 134, endPoint x: 550, endPoint y: 134, distance: 113.2
click at [550, 134] on input "Universal Music Australia 150 William Street," at bounding box center [540, 131] width 265 height 27
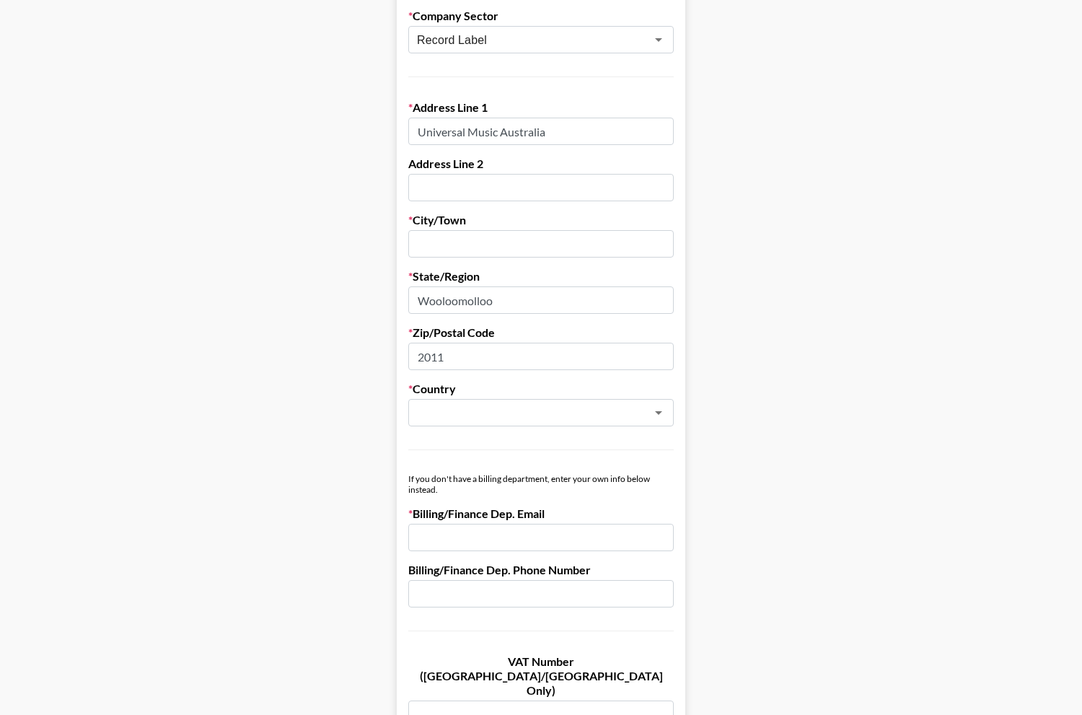
type input "Universal Music Australia"
click at [487, 243] on input "text" at bounding box center [540, 243] width 265 height 27
click at [502, 186] on input "text" at bounding box center [540, 187] width 265 height 27
paste input "150 William Street,"
type input "150 William Street,"
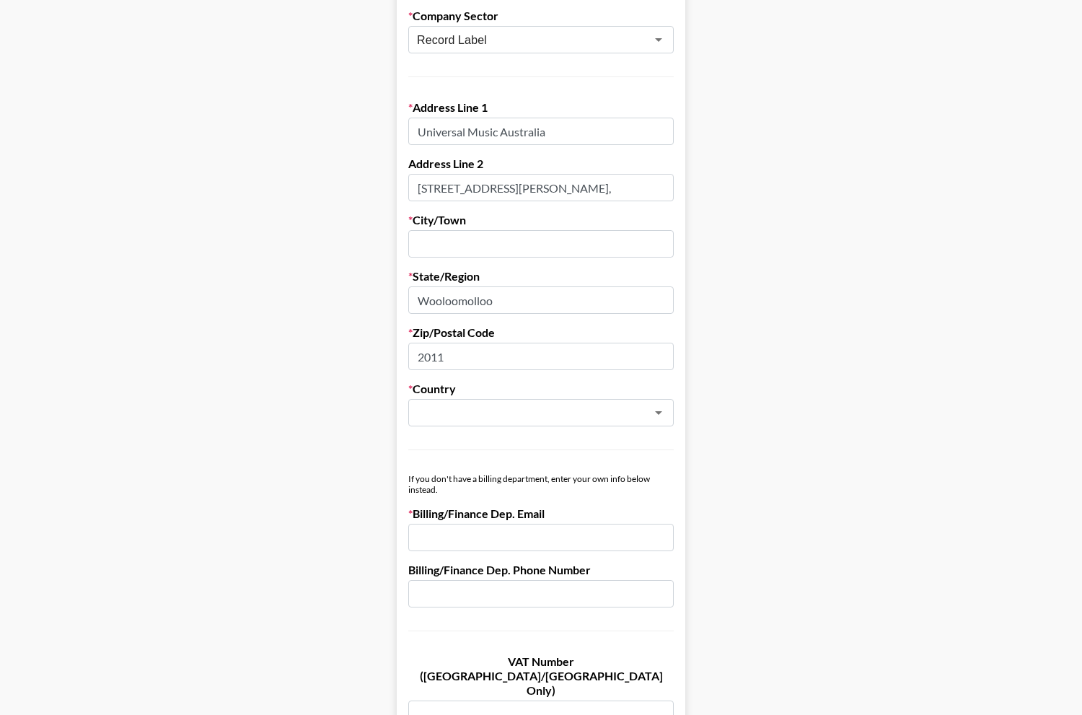
drag, startPoint x: 495, startPoint y: 305, endPoint x: 411, endPoint y: 303, distance: 83.7
click at [411, 303] on input "Wooloomolloo" at bounding box center [540, 299] width 265 height 27
click at [436, 239] on input "text" at bounding box center [540, 243] width 265 height 27
paste input "Wooloomolloo"
type input "Wooloomolloo"
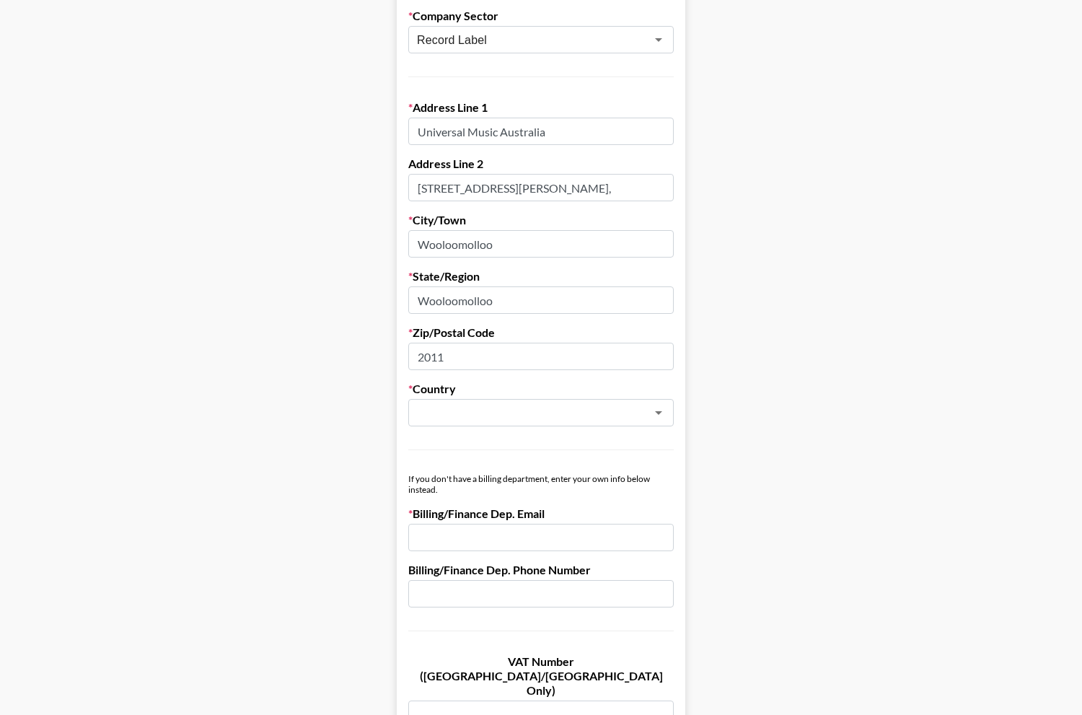
drag, startPoint x: 509, startPoint y: 298, endPoint x: 371, endPoint y: 305, distance: 138.0
click at [371, 305] on main "Send New Client Form to Client Copy Link to Client Form Company Name Umusic Aus…" at bounding box center [541, 467] width 1059 height 1486
click at [456, 405] on input "text" at bounding box center [522, 413] width 210 height 17
click at [478, 436] on li "Australia" at bounding box center [540, 442] width 265 height 23
type input "Australia"
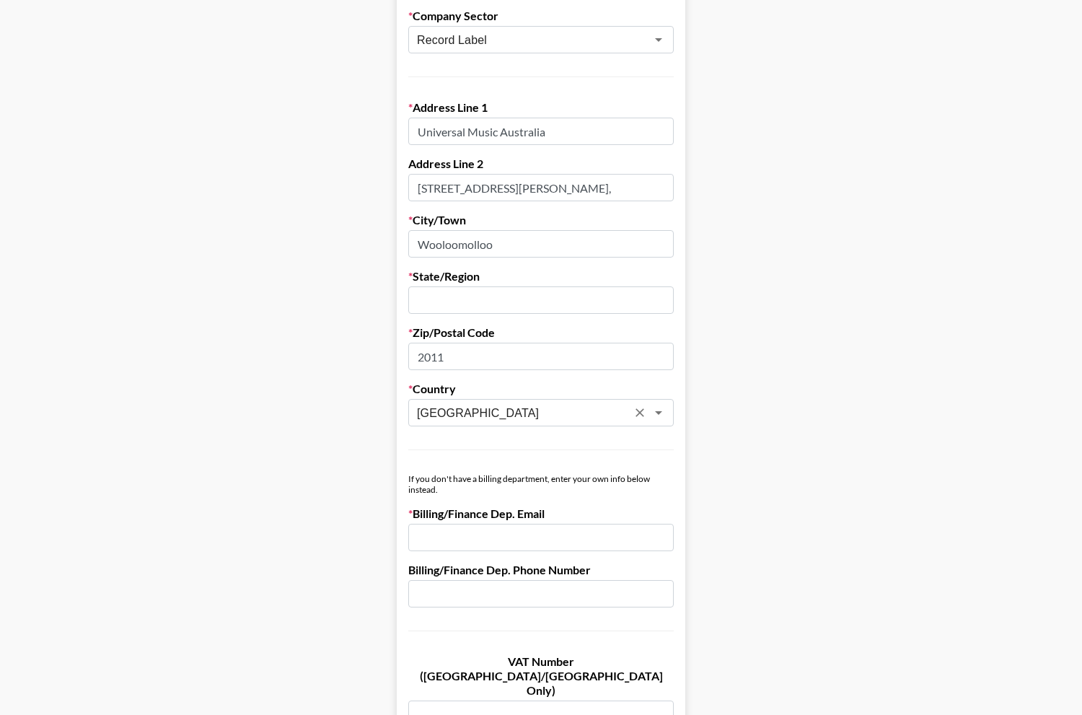
click at [453, 295] on input "text" at bounding box center [540, 299] width 265 height 27
type input "Sydney"
click at [340, 257] on main "Send New Client Form to Client Copy Link to Client Form Company Name Umusic Aus…" at bounding box center [541, 467] width 1059 height 1486
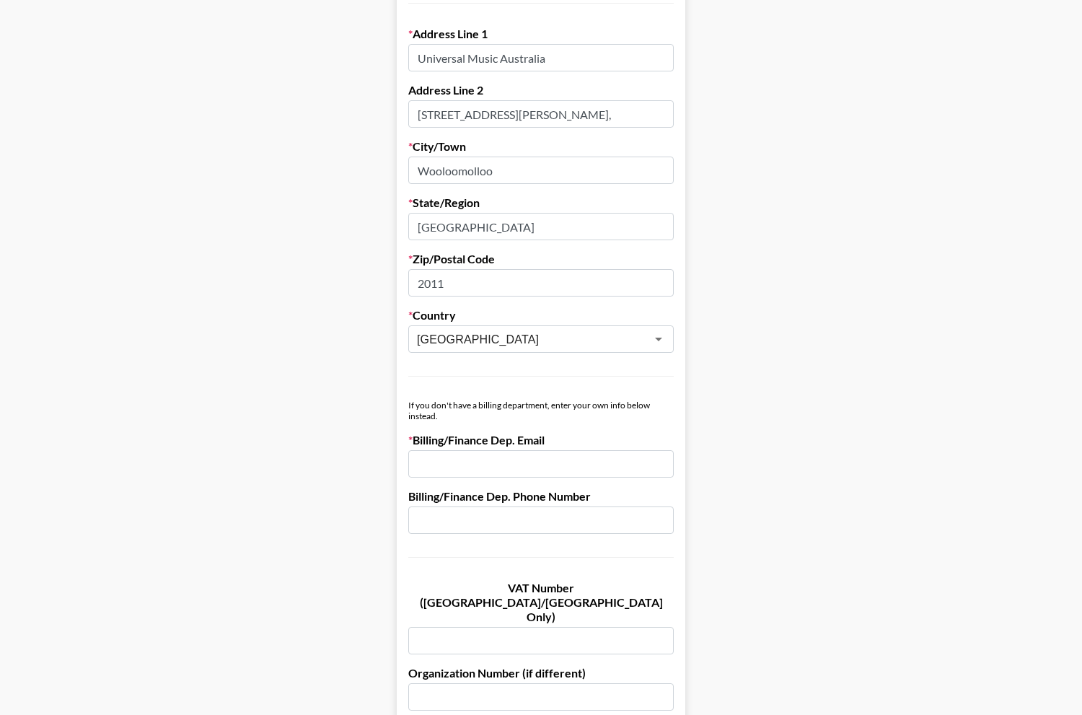
scroll to position [433, 0]
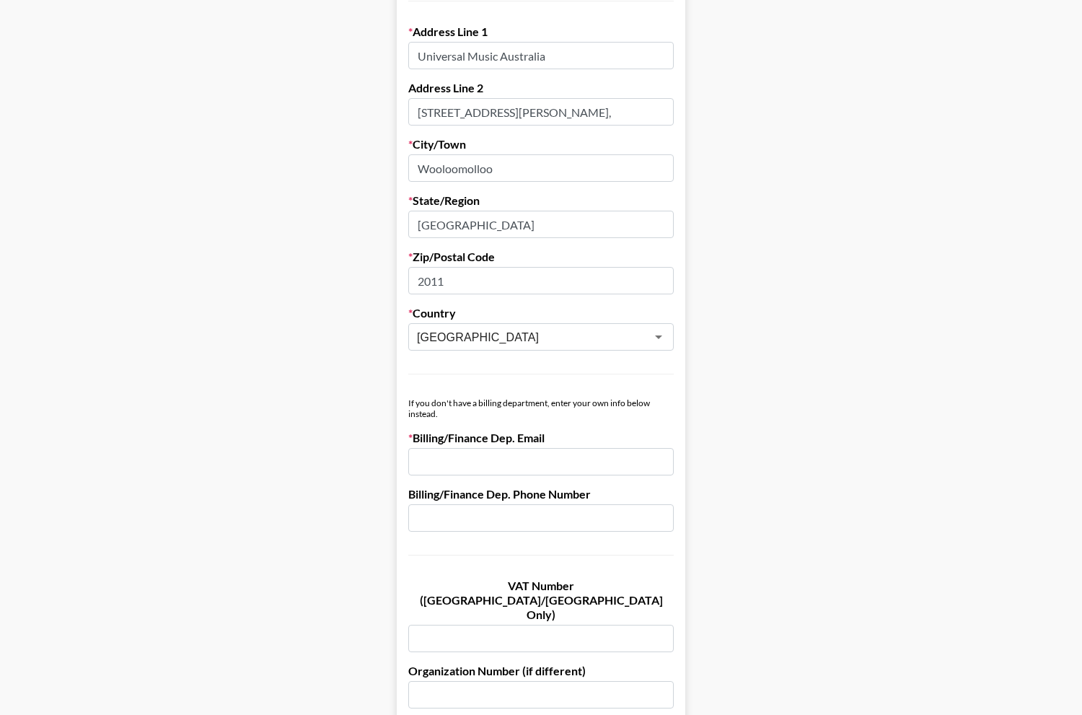
click at [451, 464] on input "email" at bounding box center [540, 461] width 265 height 27
paste input "[PERSON_NAME][EMAIL_ADDRESS][PERSON_NAME][DOMAIN_NAME]"
type input "[PERSON_NAME][EMAIL_ADDRESS][PERSON_NAME][DOMAIN_NAME]"
click at [310, 421] on main "Send New Client Form to Client Copy Link to Client Form Company Name Umusic Aus…" at bounding box center [541, 391] width 1059 height 1486
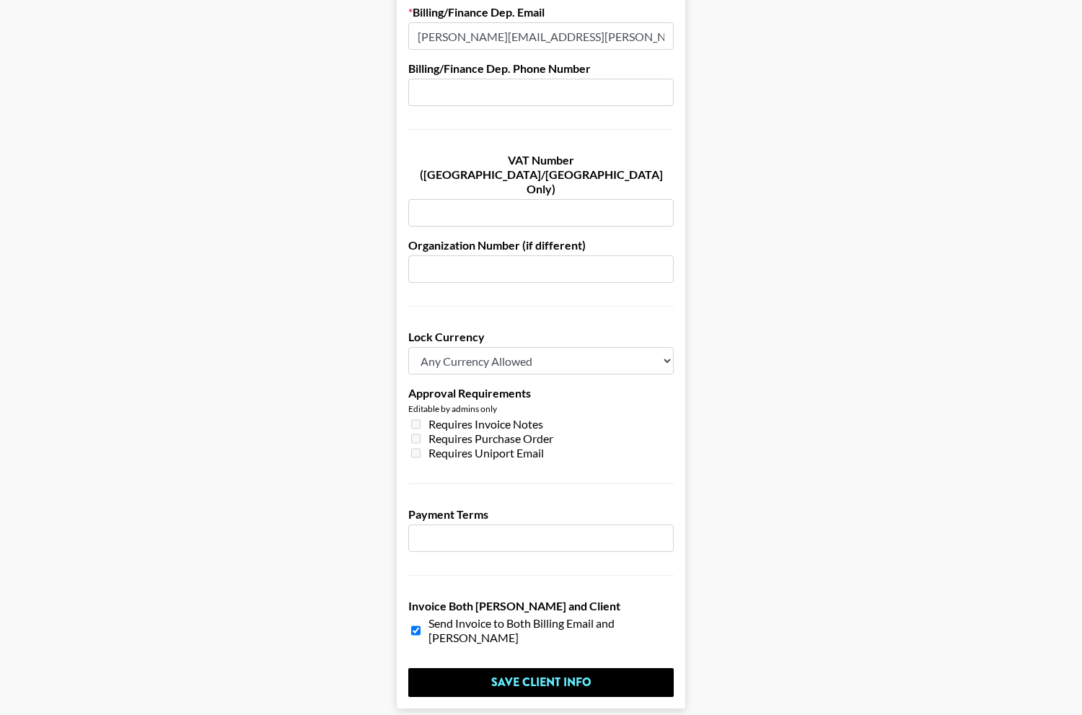
scroll to position [858, 0]
click at [454, 348] on select "Any Currency Allowed USD GBP EUR CAD AUD" at bounding box center [540, 361] width 265 height 27
click at [470, 525] on input "number" at bounding box center [540, 538] width 265 height 27
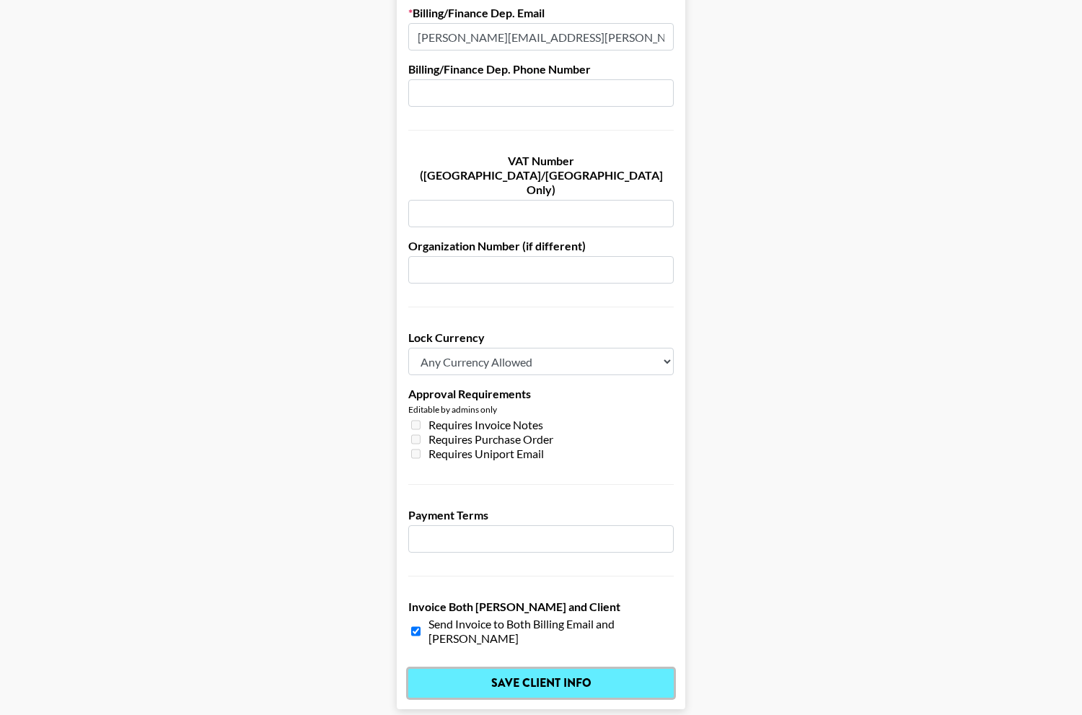
click at [505, 669] on input "Save Client Info" at bounding box center [540, 683] width 265 height 29
